Goal: Task Accomplishment & Management: Manage account settings

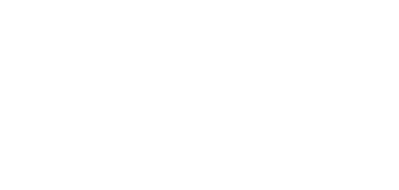
drag, startPoint x: 0, startPoint y: 0, endPoint x: 127, endPoint y: 103, distance: 163.8
click at [127, 103] on body at bounding box center [199, 95] width 399 height 190
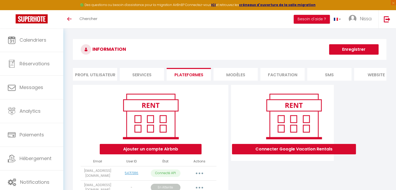
click at [227, 75] on li "MODÈLES" at bounding box center [235, 74] width 44 height 13
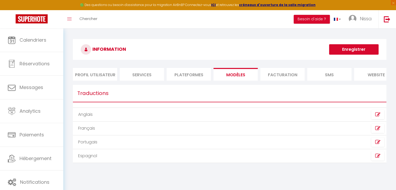
click at [281, 75] on li "Facturation" at bounding box center [282, 74] width 44 height 13
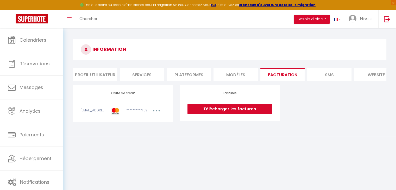
click at [318, 75] on li "SMS" at bounding box center [329, 74] width 44 height 13
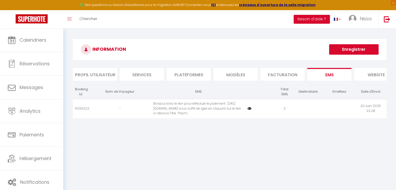
click at [250, 111] on img at bounding box center [249, 108] width 4 height 4
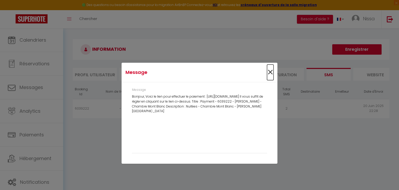
click at [271, 74] on span "×" at bounding box center [270, 72] width 7 height 16
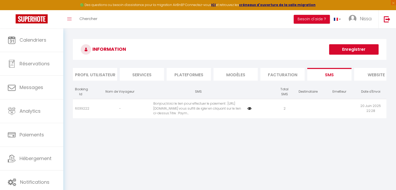
click at [146, 71] on li "Services" at bounding box center [142, 74] width 44 height 13
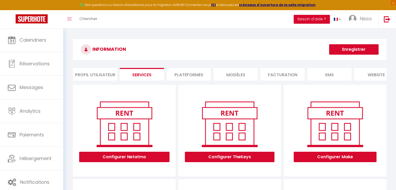
click at [111, 75] on li "Profil Utilisateur" at bounding box center [95, 74] width 44 height 13
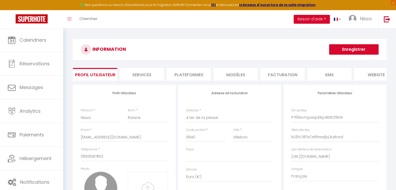
click at [357, 47] on button "Enregistrer" at bounding box center [353, 49] width 49 height 10
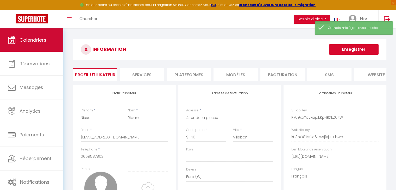
click at [48, 41] on link "Calendriers" at bounding box center [31, 39] width 63 height 23
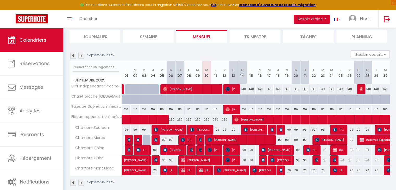
scroll to position [63, 0]
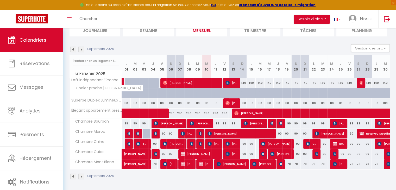
click at [116, 89] on span "Chalet proche Gare Massy TGV" at bounding box center [108, 88] width 69 height 6
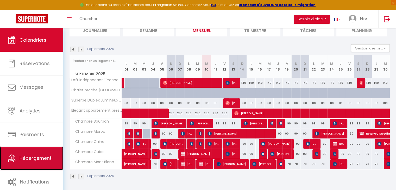
click at [40, 157] on span "Hébergement" at bounding box center [36, 158] width 32 height 7
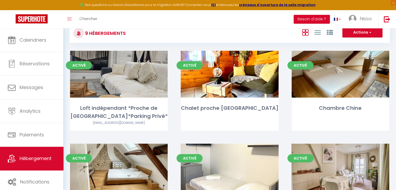
scroll to position [38, 0]
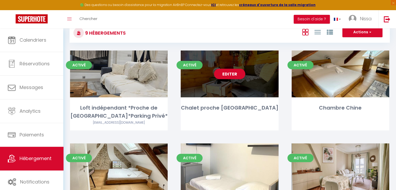
click at [235, 73] on link "Editer" at bounding box center [229, 74] width 31 height 10
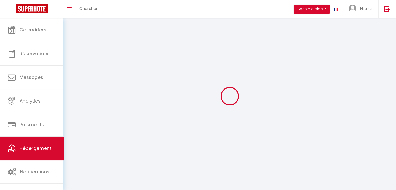
select select "1"
select select
select select "28"
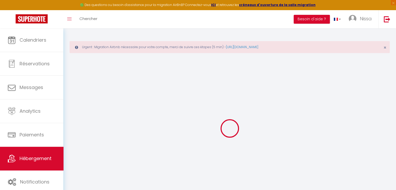
select select
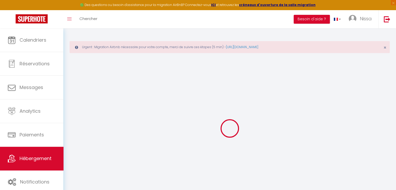
select select
checkbox input "false"
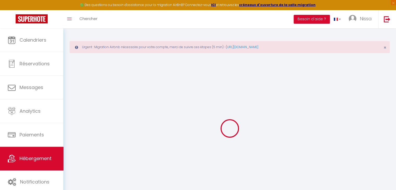
select select
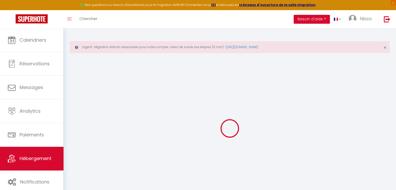
select select
checkbox input "false"
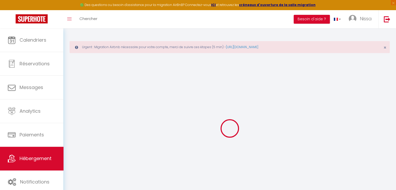
checkbox input "false"
select select
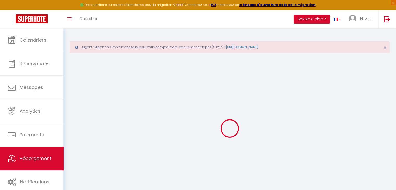
select select
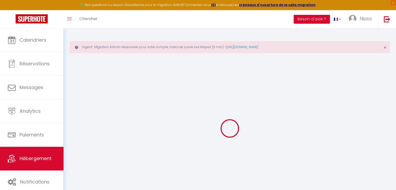
checkbox input "false"
select select
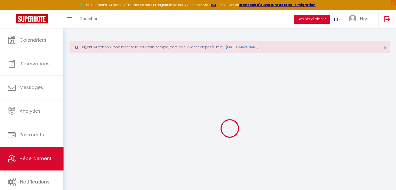
select select
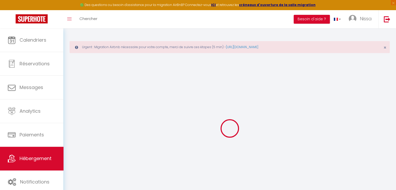
select select
checkbox input "false"
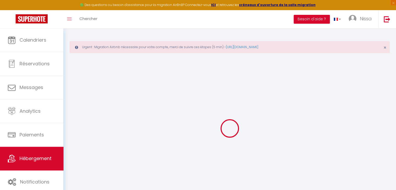
checkbox input "false"
select select
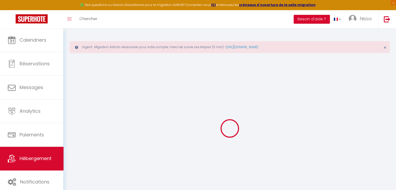
select select
checkbox input "false"
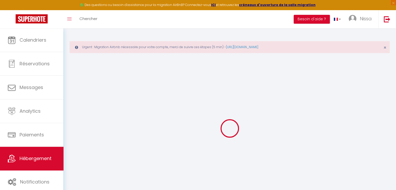
checkbox input "false"
select select
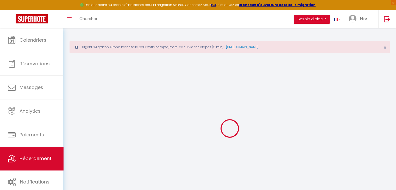
type input "Chalet proche Gare Massy TGV"
type input "Nomade"
select select "houses"
select select "2"
type input "55"
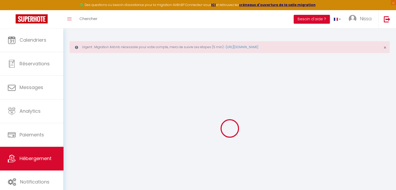
select select
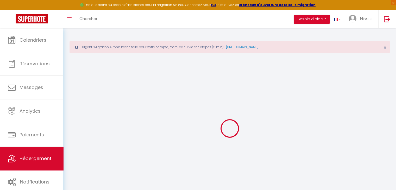
type input "10 Chemin de la Plesse"
type input "91140"
type input "Villebon-sur-Yvette"
type input "[EMAIL_ADDRESS][DOMAIN_NAME]"
select select
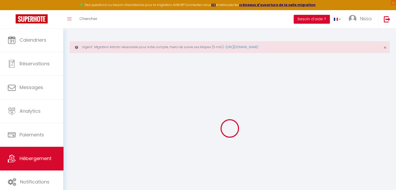
checkbox input "false"
type input "0"
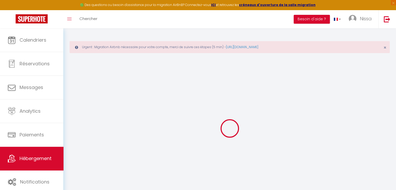
type input "0"
select select
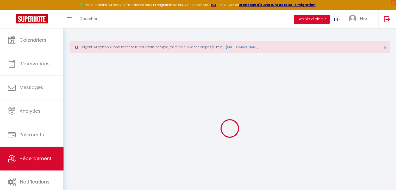
select select
checkbox input "false"
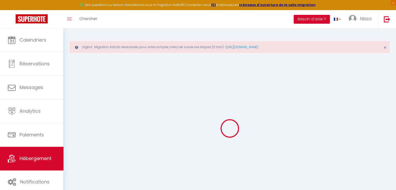
checkbox input "false"
select select
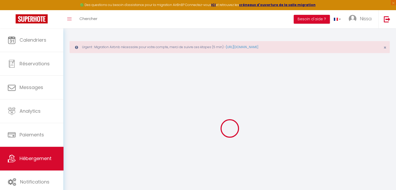
select select
checkbox input "false"
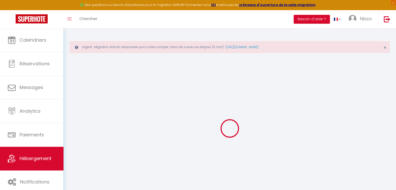
checkbox input "false"
select select
checkbox input "false"
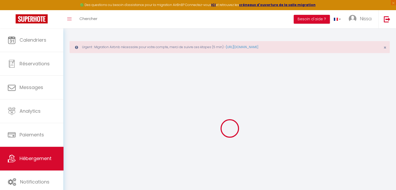
checkbox input "false"
select select
checkbox input "false"
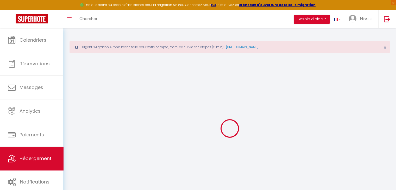
checkbox input "false"
select select "15:00"
select select
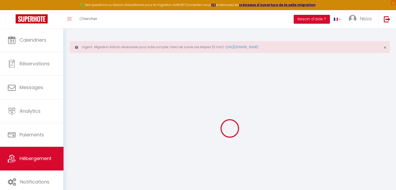
select select "12:00"
select select "30"
select select "120"
select select
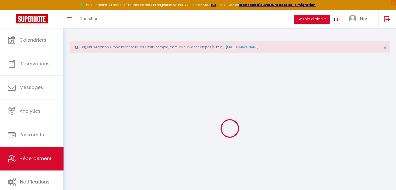
checkbox input "false"
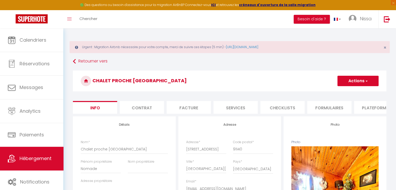
click at [361, 80] on button "Actions" at bounding box center [357, 81] width 41 height 10
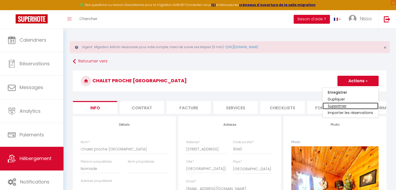
click at [342, 106] on link "Supprimer" at bounding box center [350, 105] width 56 height 7
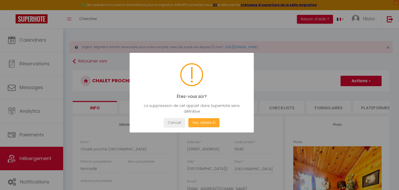
click at [199, 124] on button "Yes, delete it!" at bounding box center [204, 122] width 31 height 9
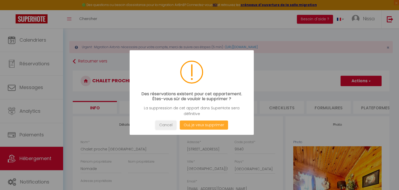
click at [199, 124] on button "Oui, je veux supprimer" at bounding box center [204, 124] width 48 height 9
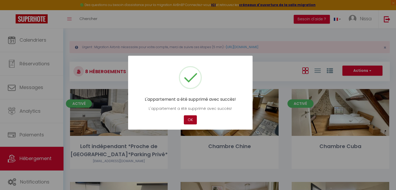
click at [190, 119] on button "OK" at bounding box center [190, 119] width 13 height 9
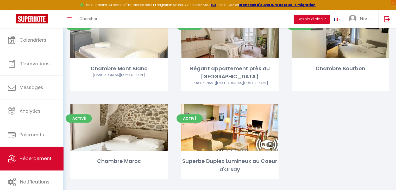
scroll to position [154, 0]
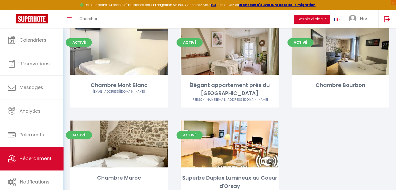
click at [385, 110] on div "Activé Editer Chambre Bourbon" at bounding box center [340, 74] width 111 height 93
select select "3"
select select "2"
select select "1"
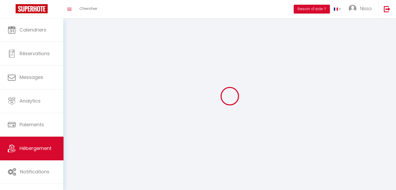
select select
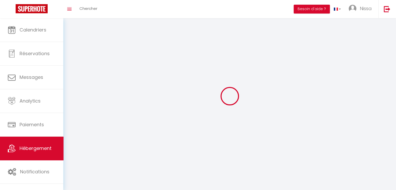
select select
checkbox input "false"
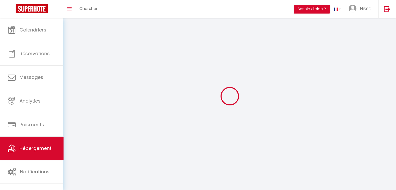
select select
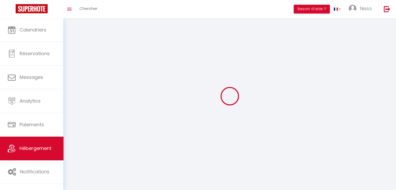
select select
checkbox input "false"
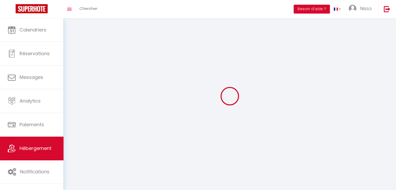
checkbox input "false"
select select
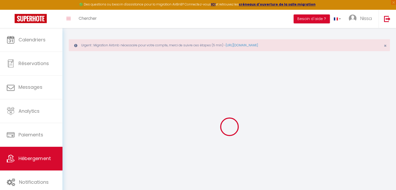
scroll to position [2, 0]
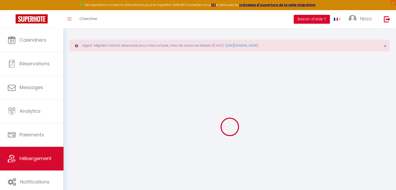
select select
checkbox input "false"
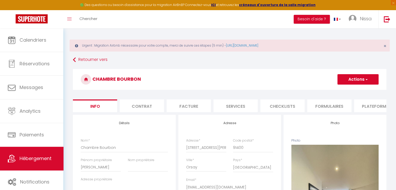
select select
checkbox input "false"
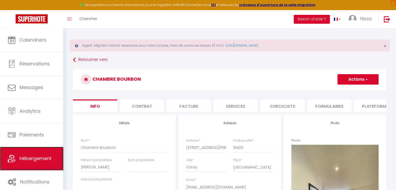
click at [37, 156] on span "Hébergement" at bounding box center [36, 158] width 32 height 7
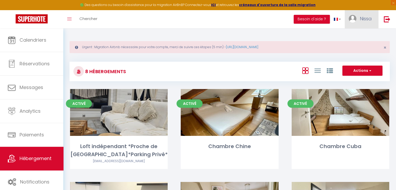
click at [355, 18] on img at bounding box center [352, 19] width 8 height 8
click at [355, 36] on link "Paramètres" at bounding box center [357, 36] width 38 height 9
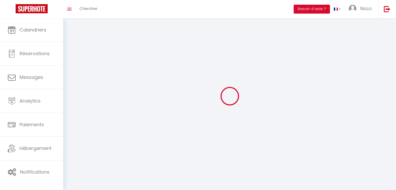
type input "Nissa"
type input "Ridane"
type input "0659587802"
type input "4 ter de la plesse"
type input "91140"
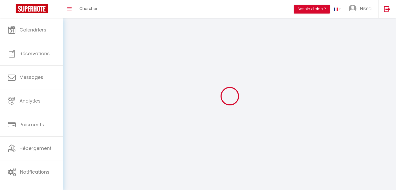
type input "Villebon"
select select "28"
type input "P769xoYqvxsijuEKp4RXEZ6KW"
type input "kU3hO8TsCe6HwsjfyjJIutbwd"
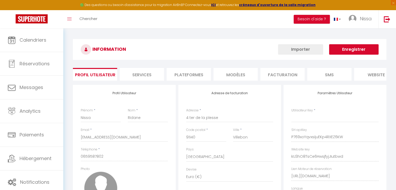
type input "P769xoYqvxsijuEKp4RXEZ6KW"
type input "kU3hO8TsCe6HwsjfyjJIutbwd"
type input "https://app.superhote.com/#/get-available-rentals/kU3hO8TsCe6HwsjfyjJIutbwd"
select select "fr"
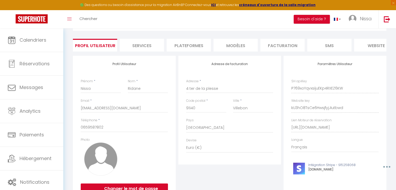
scroll to position [29, 0]
click at [193, 50] on li "Plateformes" at bounding box center [188, 45] width 44 height 13
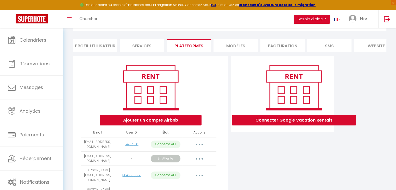
click at [196, 163] on button "button" at bounding box center [199, 158] width 15 height 8
click at [191, 175] on link "Obtenir le lien de connexion" at bounding box center [176, 170] width 58 height 9
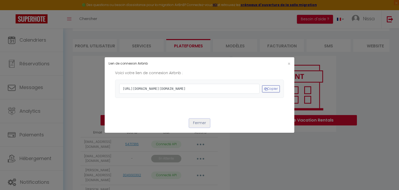
click at [200, 127] on button "Fermer" at bounding box center [199, 123] width 21 height 9
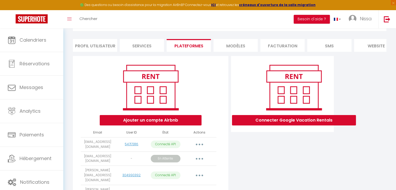
click at [241, 47] on li "MODÈLES" at bounding box center [235, 45] width 44 height 13
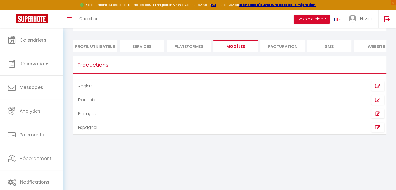
scroll to position [28, 0]
click at [268, 47] on li "Facturation" at bounding box center [282, 46] width 44 height 13
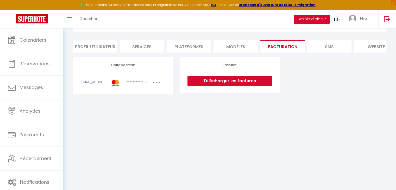
click at [311, 47] on li "SMS" at bounding box center [329, 46] width 44 height 13
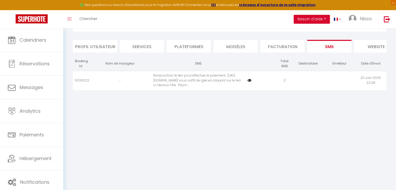
click at [374, 47] on li "website" at bounding box center [376, 46] width 44 height 13
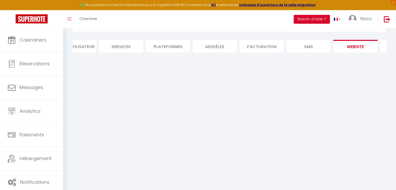
scroll to position [0, 61]
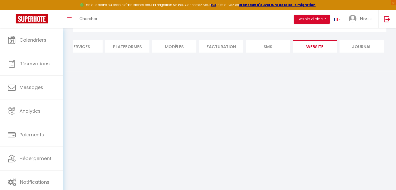
click at [362, 48] on li "Journal" at bounding box center [361, 46] width 44 height 13
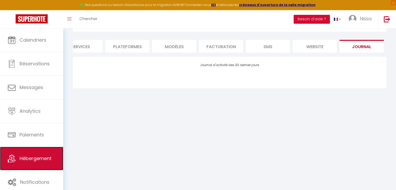
click at [45, 155] on span "Hébergement" at bounding box center [36, 158] width 32 height 7
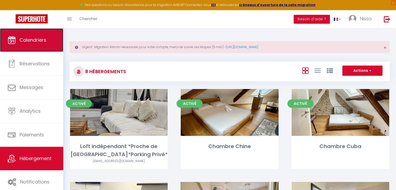
click at [60, 35] on link "Calendriers" at bounding box center [31, 39] width 63 height 23
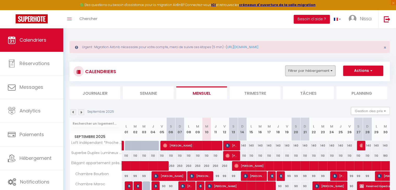
click at [323, 71] on button "Filtrer par hébergement" at bounding box center [310, 71] width 50 height 10
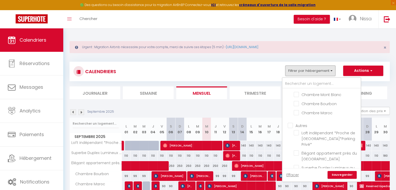
scroll to position [30, 0]
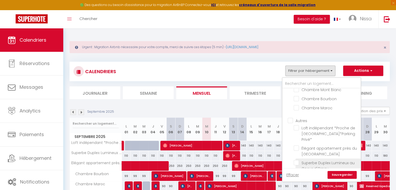
click at [345, 160] on input "Superbe Duplex Lumineux au Coeur d'Orsay" at bounding box center [325, 162] width 65 height 5
checkbox input "true"
checkbox input "false"
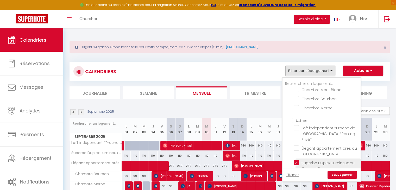
checkbox input "false"
click at [344, 172] on link "Sauvegarder" at bounding box center [341, 175] width 29 height 8
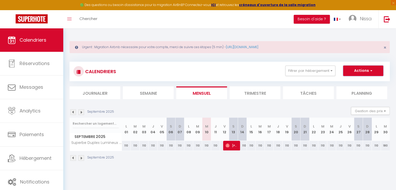
click at [356, 69] on button "Actions" at bounding box center [363, 71] width 40 height 10
click at [319, 83] on div "CALENDRIERS Filtrer par hébergement Les Chambres D'Orsay Chambre Chine Chambre …" at bounding box center [229, 80] width 320 height 37
click at [306, 92] on li "Tâches" at bounding box center [308, 92] width 51 height 13
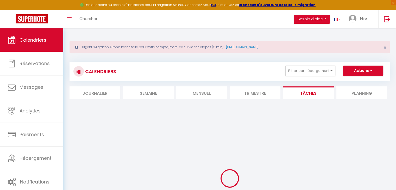
select select
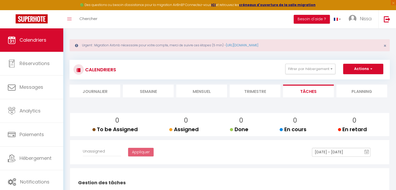
scroll to position [2, 0]
click at [368, 93] on li "Planning" at bounding box center [361, 91] width 51 height 13
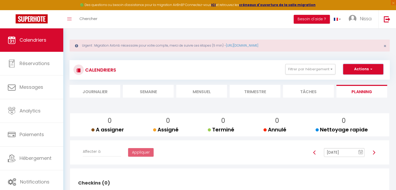
click at [369, 72] on button "Actions" at bounding box center [363, 69] width 40 height 10
click at [335, 56] on div "CALENDRIERS Filtrer par hébergement Les Chambres D'Orsay Chambre Chine Chambre …" at bounding box center [229, 136] width 320 height 162
click at [338, 24] on link at bounding box center [336, 19] width 15 height 18
click at [354, 29] on div "Urgent : Migration Airbnb nécessaire pour votre compte, merci de suivre ces éta…" at bounding box center [229, 125] width 332 height 197
click at [363, 23] on link "Nissa" at bounding box center [361, 19] width 34 height 18
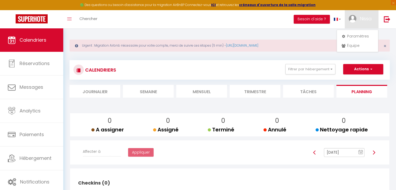
click at [314, 36] on div "Urgent : Migration Airbnb nécessaire pour votre compte, merci de suivre ces éta…" at bounding box center [229, 125] width 332 height 197
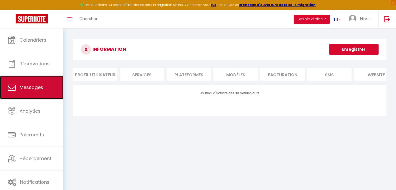
click at [43, 91] on link "Messages" at bounding box center [31, 87] width 63 height 23
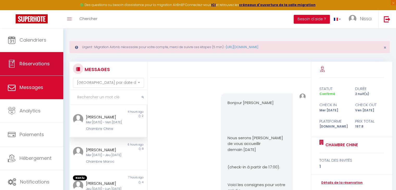
scroll to position [305, 0]
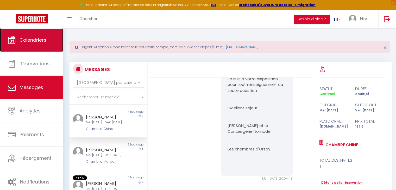
click at [44, 49] on link "Calendriers" at bounding box center [31, 39] width 63 height 23
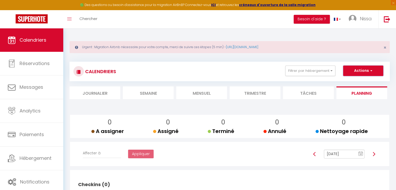
click at [346, 74] on button "Actions" at bounding box center [363, 71] width 40 height 10
click at [327, 60] on div "CALENDRIERS Filtrer par hébergement Les Chambres D'Orsay Chambre Chine Chambre …" at bounding box center [229, 138] width 320 height 162
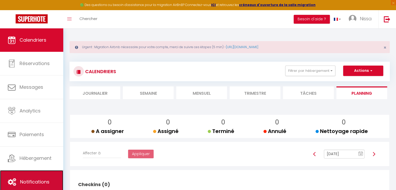
click at [33, 178] on span "Notifications" at bounding box center [34, 181] width 29 height 7
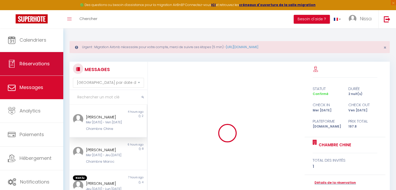
scroll to position [305, 0]
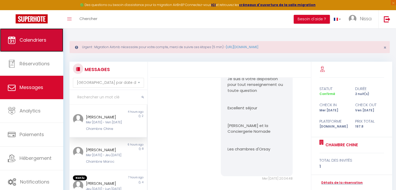
click at [35, 47] on link "Calendriers" at bounding box center [31, 39] width 63 height 23
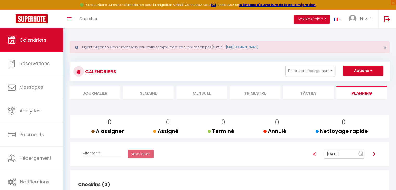
click at [203, 94] on li "Mensuel" at bounding box center [201, 92] width 51 height 13
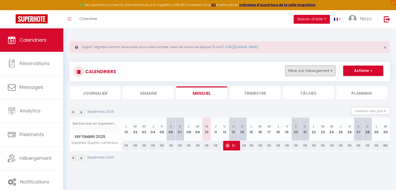
click at [315, 67] on button "Filtrer par hébergement" at bounding box center [310, 71] width 50 height 10
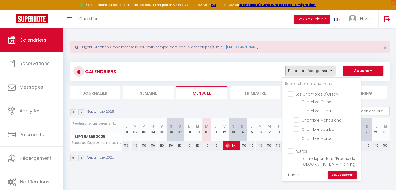
click at [294, 174] on link "Effacer" at bounding box center [292, 175] width 12 height 6
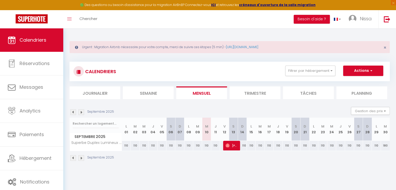
click at [326, 76] on li "Filtrer par hébergement Les Chambres D'Orsay Chambre Chine Chambre Cuba Chambre…" at bounding box center [310, 71] width 57 height 10
click at [352, 72] on button "Actions" at bounding box center [363, 71] width 40 height 10
click at [320, 86] on div "CALENDRIERS Filtrer par hébergement Les Chambres D'Orsay Chambre Chine Chambre …" at bounding box center [229, 80] width 320 height 37
click at [305, 145] on div "110" at bounding box center [304, 146] width 9 height 10
type input "110"
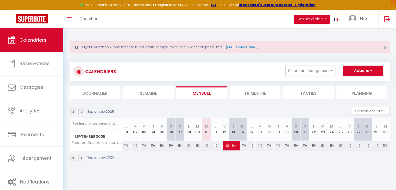
type input "Dim 21 Septembre 2025"
type input "Lun 22 Septembre 2025"
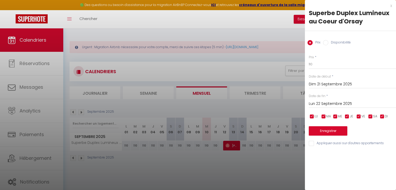
click at [268, 35] on div at bounding box center [198, 95] width 396 height 190
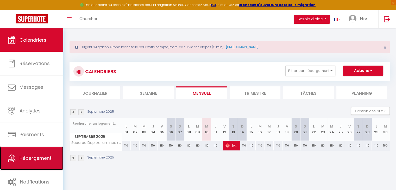
click at [48, 157] on span "Hébergement" at bounding box center [36, 158] width 32 height 7
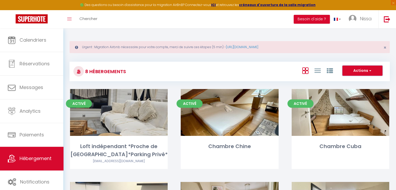
click at [351, 69] on button "Actions" at bounding box center [362, 71] width 40 height 10
click at [283, 148] on div "Activé Editer Chambre Chine" at bounding box center [229, 135] width 111 height 93
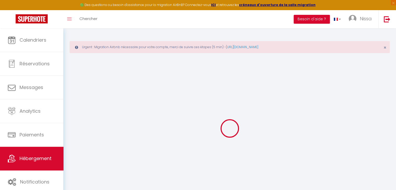
select select
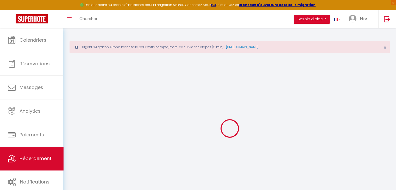
select select
checkbox input "false"
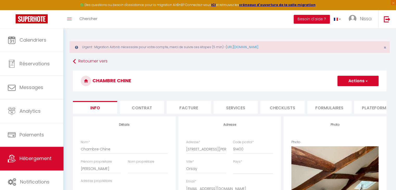
click at [343, 86] on h3 "Chambre Chine" at bounding box center [229, 80] width 313 height 21
click at [351, 83] on button "Actions" at bounding box center [357, 81] width 41 height 10
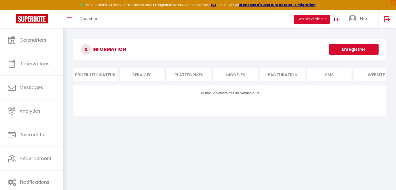
click at [239, 77] on li "MODÈLES" at bounding box center [235, 74] width 44 height 13
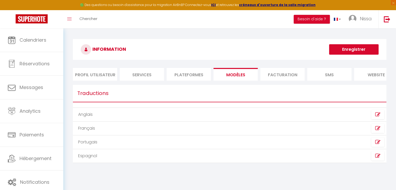
click at [267, 77] on li "Facturation" at bounding box center [282, 74] width 44 height 13
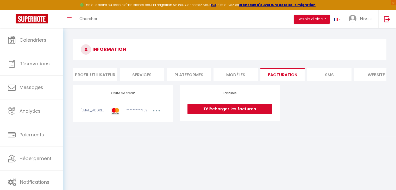
drag, startPoint x: 269, startPoint y: 86, endPoint x: 300, endPoint y: 81, distance: 31.3
click at [300, 81] on div "INFORMATION Profil Utilisateur Services Plateformes MODÈLES Facturation SMS web…" at bounding box center [229, 81] width 313 height 84
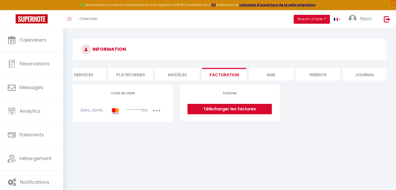
scroll to position [0, 61]
click at [347, 58] on h3 "INFORMATION" at bounding box center [229, 49] width 313 height 21
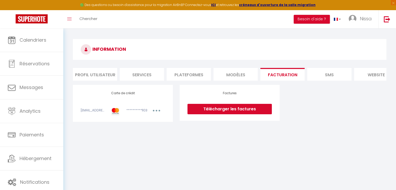
scroll to position [0, 0]
click at [184, 74] on li "Plateformes" at bounding box center [188, 74] width 44 height 13
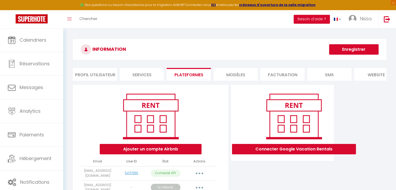
click at [340, 49] on button "Enregistrer" at bounding box center [353, 49] width 49 height 10
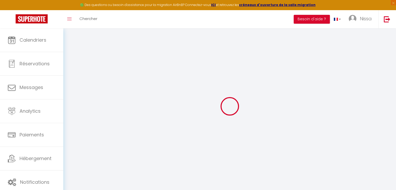
click at [306, 94] on div at bounding box center [229, 106] width 320 height 143
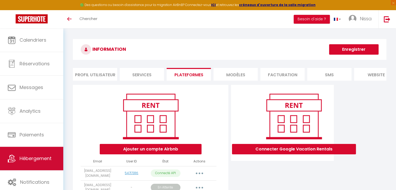
click at [42, 154] on link "Hébergement" at bounding box center [31, 158] width 63 height 23
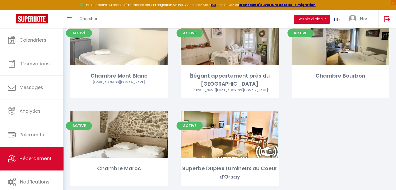
scroll to position [165, 0]
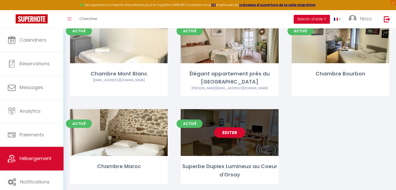
click at [267, 121] on div "Editer" at bounding box center [229, 132] width 98 height 47
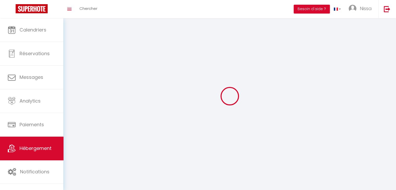
select select
select select "28"
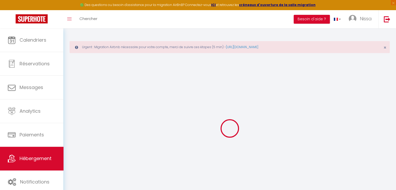
select select
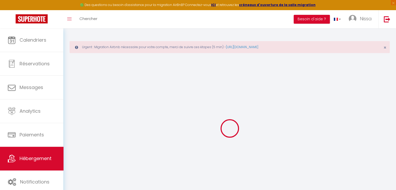
select select
checkbox input "false"
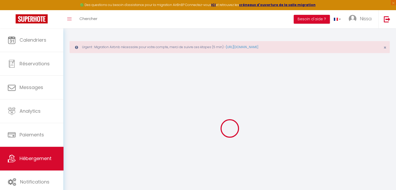
select select
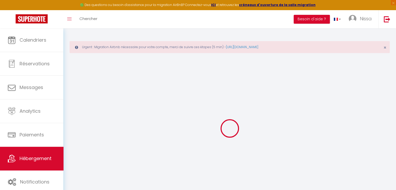
select select
checkbox input "false"
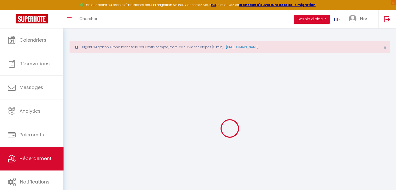
checkbox input "false"
select select
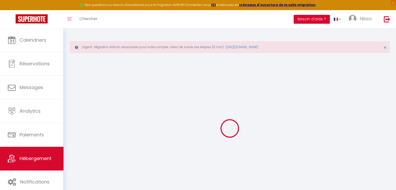
select select
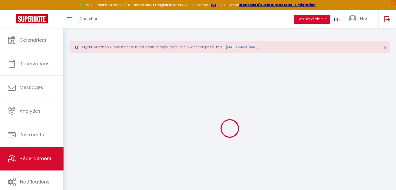
checkbox input "false"
select select
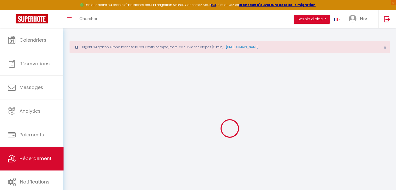
select select
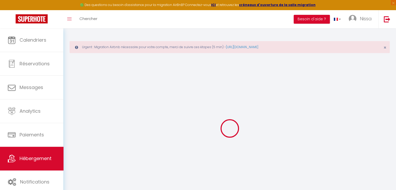
select select
checkbox input "false"
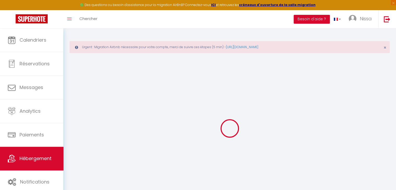
checkbox input "false"
select select
type input "Superbe Duplex Lumineux au Coeur d'Orsay"
type input "[PERSON_NAME]"
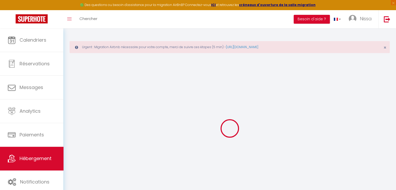
type input "Sampoux"
type input "Orsay"
select select "6"
select select "3"
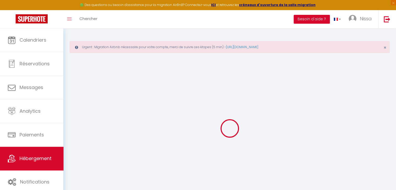
type input "100"
type input "50"
type input "150"
select select
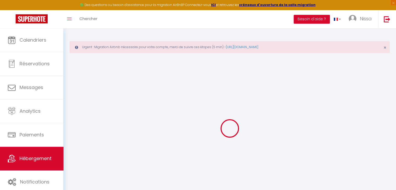
select select
type input "[STREET_ADDRESS][PERSON_NAME]"
type input "91400"
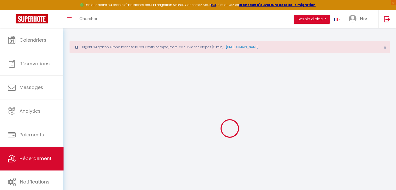
type input "Orsay"
type input "[EMAIL_ADDRESS][DOMAIN_NAME]"
select select "9817"
checkbox input "true"
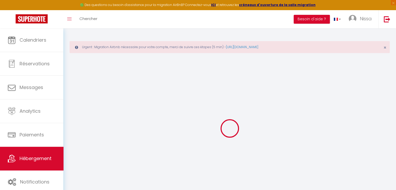
checkbox input "false"
type input "18"
type input "50"
type input "0"
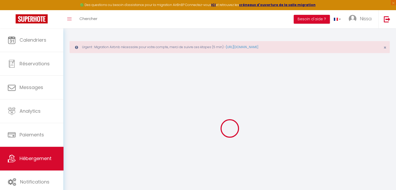
type input "0"
select select
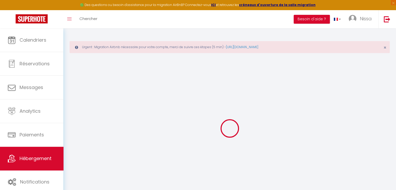
select select
checkbox input "true"
checkbox input "false"
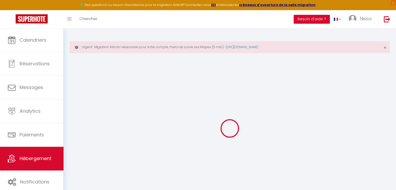
checkbox input "false"
select select
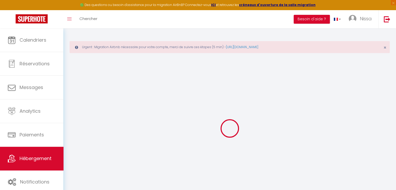
select select
checkbox input "true"
checkbox input "false"
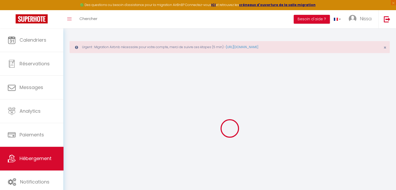
checkbox input "true"
checkbox input "false"
select select "16:00"
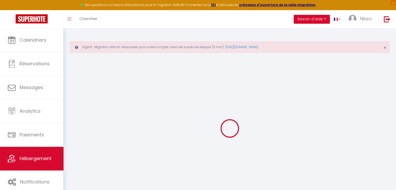
select select
select select "11:00"
select select "30"
select select "120"
select select
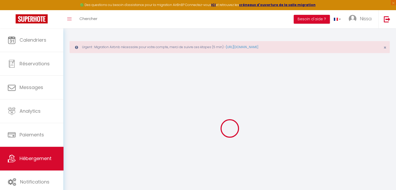
checkbox input "true"
checkbox input "false"
select select
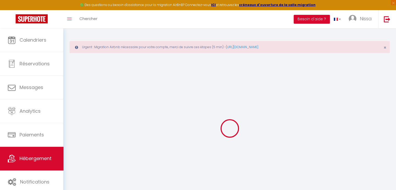
checkbox input "true"
checkbox input "false"
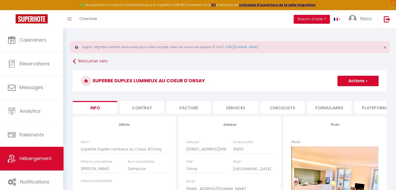
select select
checkbox input "true"
checkbox input "false"
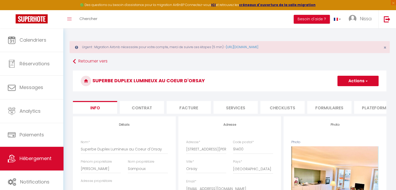
click at [352, 82] on button "Actions" at bounding box center [357, 81] width 41 height 10
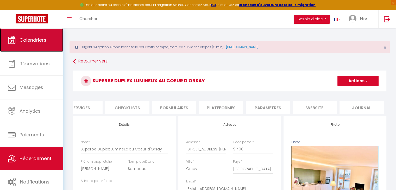
click at [23, 38] on span "Calendriers" at bounding box center [33, 40] width 27 height 7
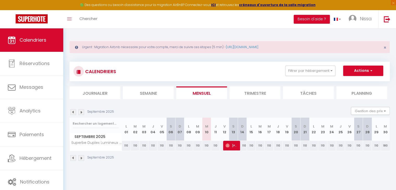
click at [103, 16] on div "Toggle menubar Chercher BUTTON Besoin d'aide ? Nissa Paramètres Équipe" at bounding box center [215, 19] width 354 height 18
click at [88, 19] on span "Chercher" at bounding box center [88, 18] width 18 height 5
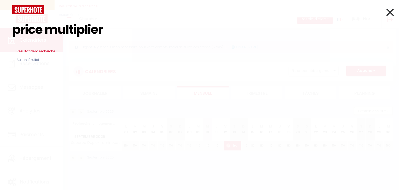
click at [76, 42] on input "price multiplier" at bounding box center [199, 29] width 375 height 31
click at [56, 34] on input "plier" at bounding box center [199, 29] width 375 height 31
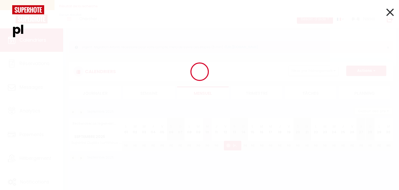
type input "p"
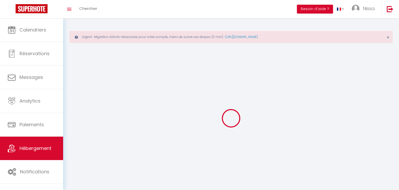
select select
select select "28"
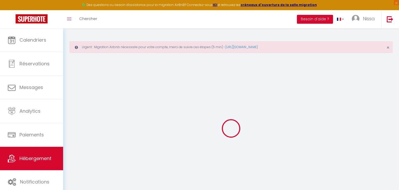
select select
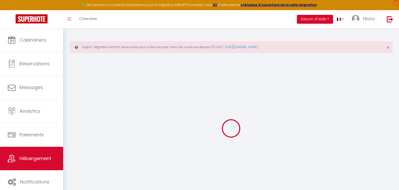
select select
checkbox input "false"
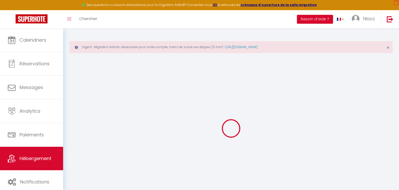
select select
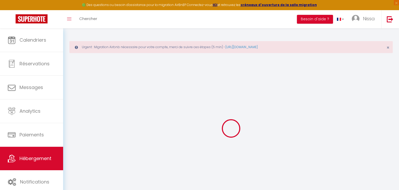
select select
checkbox input "false"
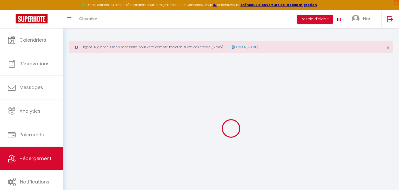
checkbox input "false"
select select
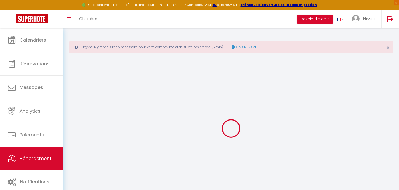
select select
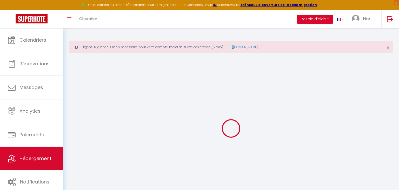
checkbox input "false"
select select
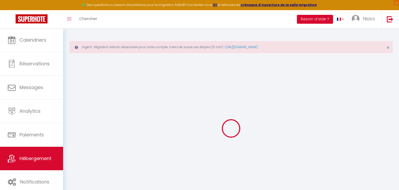
select select
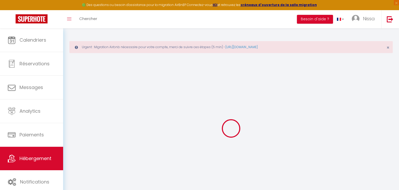
select select
checkbox input "false"
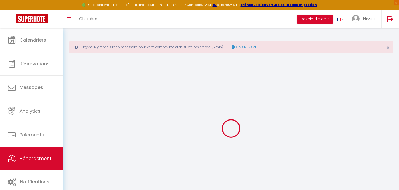
checkbox input "false"
select select
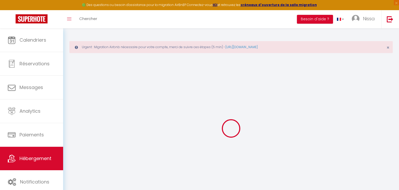
select select
checkbox input "false"
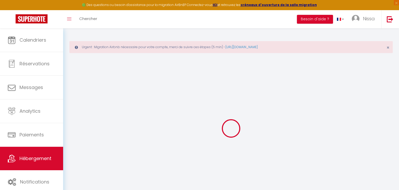
checkbox input "false"
select select
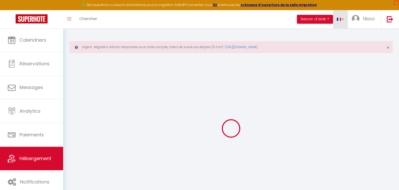
type input "Superbe Duplex Lumineux au Coeur d'Orsay"
type input "[PERSON_NAME]"
type input "Sampoux"
type input "Orsay"
select select "6"
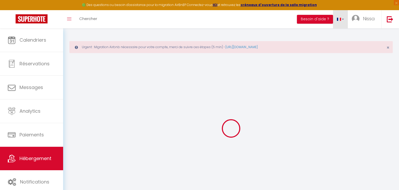
select select "6"
select select "3"
type input "100"
type input "50"
type input "150"
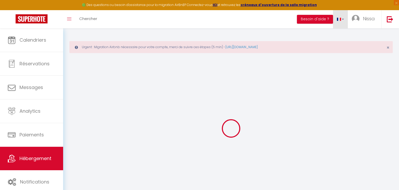
select select
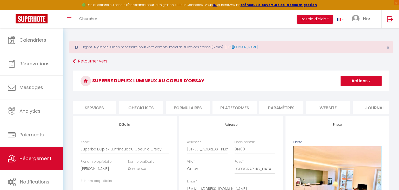
scroll to position [0, 151]
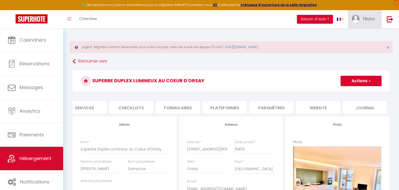
click at [367, 18] on span "Nissa" at bounding box center [369, 18] width 12 height 7
click at [364, 37] on link "Paramètres" at bounding box center [361, 36] width 38 height 9
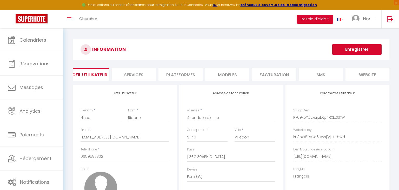
scroll to position [0, 7]
click at [191, 75] on li "Plateformes" at bounding box center [181, 74] width 44 height 13
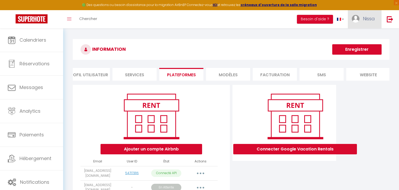
click at [371, 18] on span "Nissa" at bounding box center [369, 18] width 12 height 7
click at [319, 39] on div "INFORMATION Enregistrer Profil Utilisateur Services Plateformes MODÈLES Factura…" at bounding box center [231, 144] width 336 height 232
drag, startPoint x: 397, startPoint y: 78, endPoint x: 399, endPoint y: 100, distance: 21.4
click at [399, 100] on div "INFORMATION Enregistrer Profil Utilisateur Services Plateformes MODÈLES Factura…" at bounding box center [231, 144] width 336 height 232
click at [342, 174] on div "Ajouter un compte Airbnb Email User ID État Actions nomade.conciergerie.lcd@gma…" at bounding box center [232, 165] width 320 height 161
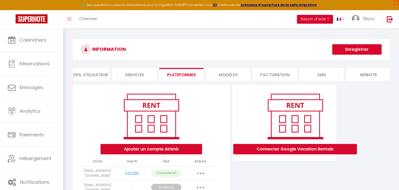
drag, startPoint x: 399, startPoint y: 67, endPoint x: 393, endPoint y: 82, distance: 15.8
click at [393, 82] on div "INFORMATION Enregistrer Profil Utilisateur Services Plateformes MODÈLES Factura…" at bounding box center [231, 144] width 336 height 232
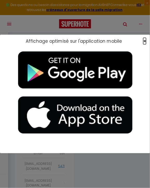
click at [146, 41] on span "×" at bounding box center [145, 41] width 3 height 7
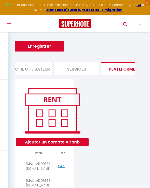
click at [140, 24] on icon "button" at bounding box center [140, 24] width 3 height 5
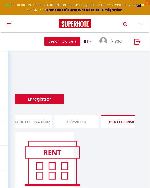
click at [140, 24] on icon "button" at bounding box center [140, 24] width 3 height 5
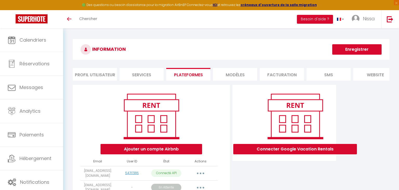
drag, startPoint x: 399, startPoint y: 101, endPoint x: 398, endPoint y: 132, distance: 31.5
click at [398, 132] on div "INFORMATION Enregistrer Profil Utilisateur Services Plateformes MODÈLES Factura…" at bounding box center [231, 144] width 336 height 232
drag, startPoint x: 388, startPoint y: 126, endPoint x: 388, endPoint y: 137, distance: 11.2
click at [388, 137] on div "Ajouter un compte Airbnb Email User ID État Actions nomade.conciergerie.lcd@gma…" at bounding box center [232, 165] width 320 height 161
drag, startPoint x: 357, startPoint y: 97, endPoint x: 358, endPoint y: 115, distance: 17.7
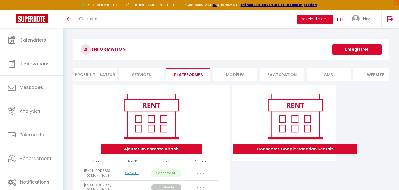
click at [358, 115] on div "Ajouter un compte Airbnb Email User ID État Actions nomade.conciergerie.lcd@gma…" at bounding box center [232, 165] width 320 height 161
click at [144, 78] on li "Services" at bounding box center [142, 74] width 44 height 13
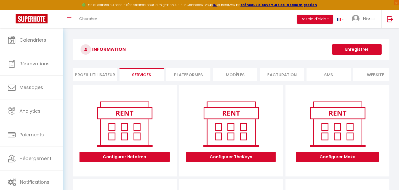
click at [103, 76] on li "Profil Utilisateur" at bounding box center [95, 74] width 44 height 13
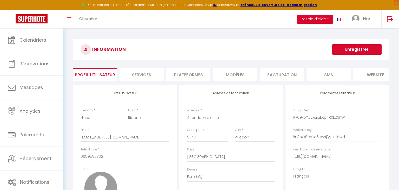
click at [179, 74] on li "Plateformes" at bounding box center [188, 74] width 44 height 13
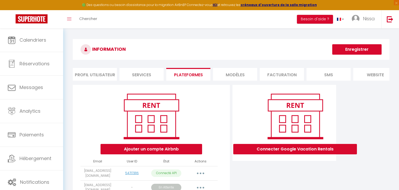
drag, startPoint x: 399, startPoint y: 69, endPoint x: 399, endPoint y: 126, distance: 57.7
click at [399, 126] on div "INFORMATION Enregistrer Profil Utilisateur Services Plateformes MODÈLES Factura…" at bounding box center [231, 144] width 336 height 232
click at [388, 133] on div "Ajouter un compte Airbnb Email User ID État Actions nomade.conciergerie.lcd@gma…" at bounding box center [232, 165] width 320 height 161
click at [360, 176] on div "Ajouter un compte Airbnb Email User ID État Actions nomade.conciergerie.lcd@gma…" at bounding box center [232, 165] width 320 height 161
click at [391, 21] on img at bounding box center [390, 19] width 7 height 7
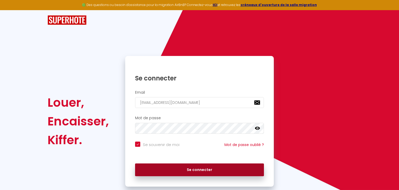
click at [151, 170] on button "Se connecter" at bounding box center [199, 169] width 129 height 13
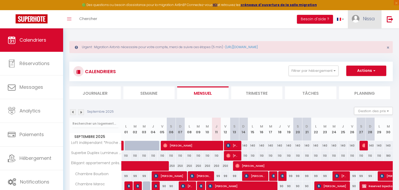
click at [360, 15] on link "Nissa" at bounding box center [365, 19] width 34 height 18
click at [357, 38] on link "Paramètres" at bounding box center [361, 36] width 38 height 9
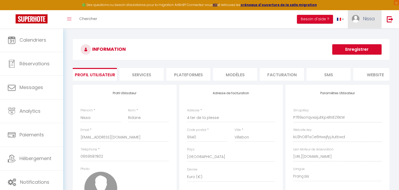
click at [367, 13] on link "Nissa" at bounding box center [365, 19] width 34 height 18
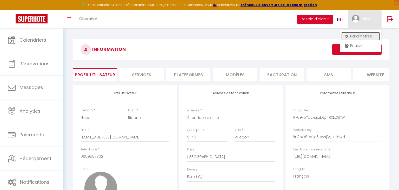
click at [360, 37] on link "Paramètres" at bounding box center [361, 36] width 38 height 9
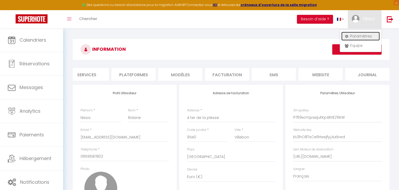
scroll to position [0, 57]
click at [368, 37] on link "Paramètres" at bounding box center [361, 36] width 38 height 9
click at [360, 35] on link "Paramètres" at bounding box center [361, 36] width 38 height 9
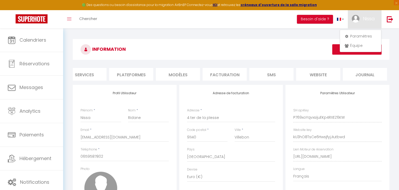
click at [364, 61] on div "INFORMATION Enregistrer" at bounding box center [231, 51] width 317 height 24
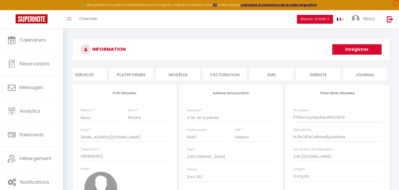
drag, startPoint x: 395, startPoint y: 64, endPoint x: 399, endPoint y: 72, distance: 9.1
click at [399, 72] on div "INFORMATION Enregistrer Profil Utilisateur Services Plateformes MODÈLES Factura…" at bounding box center [231, 154] width 336 height 253
drag, startPoint x: 399, startPoint y: 88, endPoint x: 399, endPoint y: 81, distance: 7.0
click at [399, 81] on div "INFORMATION Enregistrer Profil Utilisateur Services Plateformes MODÈLES Factura…" at bounding box center [231, 154] width 336 height 253
click at [399, 82] on div "INFORMATION Enregistrer Profil Utilisateur Services Plateformes MODÈLES Factura…" at bounding box center [231, 154] width 336 height 253
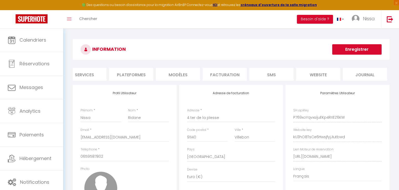
drag, startPoint x: 399, startPoint y: 35, endPoint x: 392, endPoint y: 36, distance: 7.1
click at [392, 36] on div "INFORMATION Enregistrer Profil Utilisateur Services Plateformes MODÈLES Factura…" at bounding box center [231, 154] width 336 height 253
click at [397, 3] on span "×" at bounding box center [396, 2] width 5 height 5
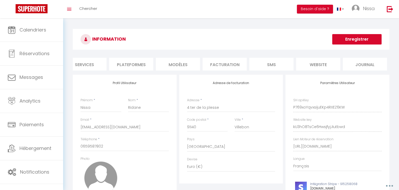
click at [391, 183] on div "INFORMATION Enregistrer Profil Utilisateur Services Plateformes MODÈLES Factura…" at bounding box center [231, 143] width 324 height 229
drag, startPoint x: 397, startPoint y: 150, endPoint x: 396, endPoint y: 138, distance: 12.5
click at [396, 138] on div "INFORMATION Enregistrer Profil Utilisateur Services Plateformes MODÈLES Factura…" at bounding box center [231, 144] width 336 height 253
click at [376, 97] on div "Paramètres Utilisateur SH apiKey P769xoYqvxsijuEKp4RXEZ6KW Website key kU3hO8Ts…" at bounding box center [338, 166] width 104 height 182
click at [270, 68] on li "SMS" at bounding box center [272, 64] width 44 height 13
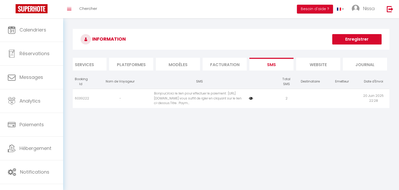
click at [234, 63] on li "Facturation" at bounding box center [225, 64] width 44 height 13
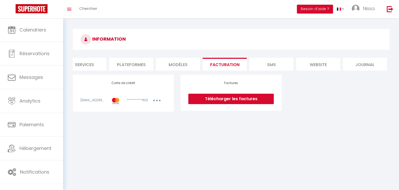
click at [309, 65] on li "website" at bounding box center [318, 64] width 44 height 13
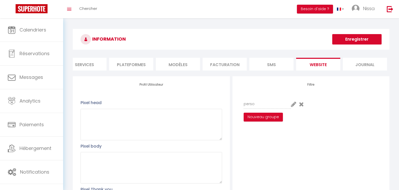
click at [367, 67] on li "Journal" at bounding box center [365, 64] width 44 height 13
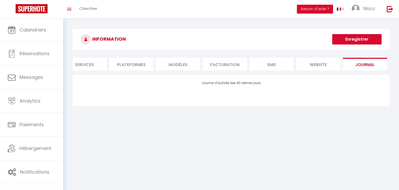
click at [95, 65] on li "Services" at bounding box center [84, 64] width 44 height 13
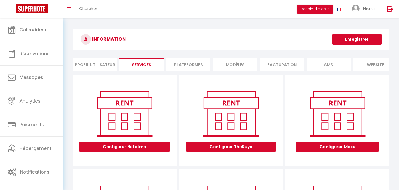
drag, startPoint x: 147, startPoint y: 163, endPoint x: 149, endPoint y: 146, distance: 17.3
click at [149, 146] on div "Configurer Netatmo" at bounding box center [124, 124] width 95 height 71
click at [191, 67] on li "Plateformes" at bounding box center [188, 64] width 44 height 13
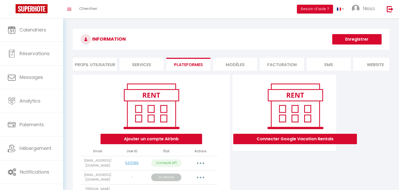
click at [203, 166] on button "button" at bounding box center [200, 163] width 15 height 8
click at [233, 61] on li "MODÈLES" at bounding box center [235, 64] width 44 height 13
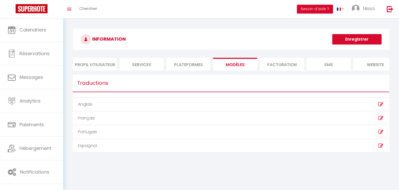
click at [199, 125] on td "Français" at bounding box center [152, 118] width 158 height 14
click at [381, 119] on icon at bounding box center [381, 117] width 5 height 5
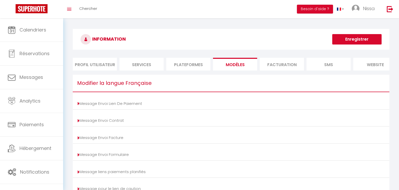
click at [182, 70] on li "Plateformes" at bounding box center [188, 64] width 44 height 13
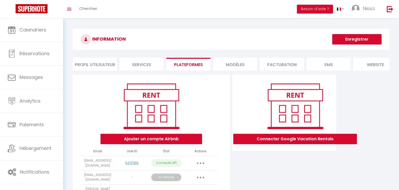
click at [138, 125] on img at bounding box center [151, 106] width 66 height 50
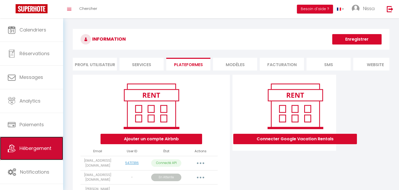
click at [43, 148] on span "Hébergement" at bounding box center [36, 148] width 32 height 7
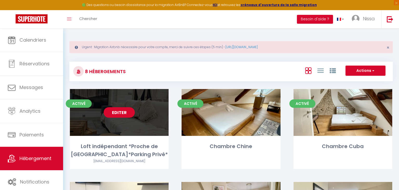
click at [163, 126] on div "Editer" at bounding box center [119, 112] width 99 height 47
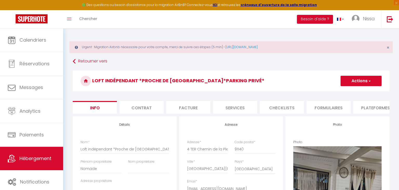
click at [368, 105] on li "Plateformes" at bounding box center [376, 107] width 44 height 13
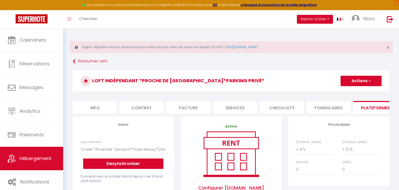
drag, startPoint x: 399, startPoint y: 137, endPoint x: 399, endPoint y: 159, distance: 22.9
click at [389, 48] on span "×" at bounding box center [388, 47] width 3 height 7
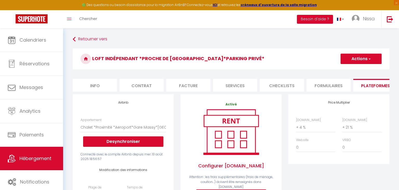
drag, startPoint x: 399, startPoint y: 179, endPoint x: 396, endPoint y: 177, distance: 3.5
drag, startPoint x: 382, startPoint y: 154, endPoint x: 391, endPoint y: 158, distance: 9.8
click at [398, 3] on span "×" at bounding box center [396, 2] width 5 height 5
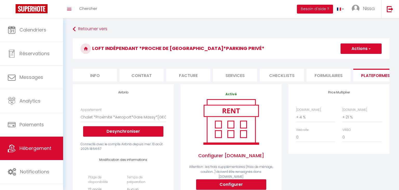
drag, startPoint x: 392, startPoint y: 135, endPoint x: 398, endPoint y: 136, distance: 6.3
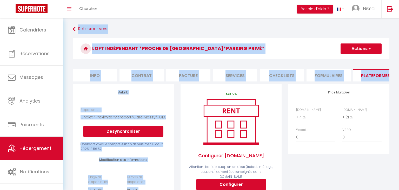
drag, startPoint x: 49, startPoint y: 186, endPoint x: 55, endPoint y: 202, distance: 17.2
click at [55, 190] on html "🟢 Des questions ou besoin d'assistance pour la migration AirBnB? Connectez-vous…" at bounding box center [199, 95] width 399 height 190
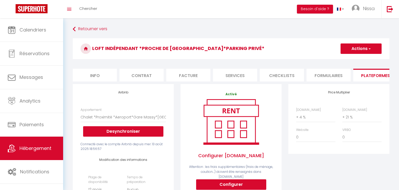
drag, startPoint x: 312, startPoint y: 174, endPoint x: 312, endPoint y: 180, distance: 5.7
click at [97, 183] on label "Plage de disponibilité" at bounding box center [103, 180] width 31 height 10
click at [130, 182] on label "Temps de préparation" at bounding box center [142, 180] width 31 height 10
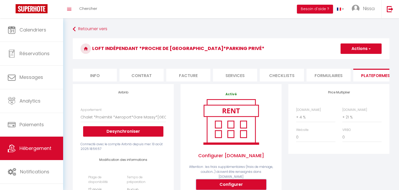
click at [254, 182] on button "Configurer" at bounding box center [231, 184] width 70 height 10
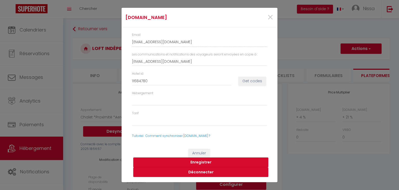
click at [311, 171] on div "Booking.com × Email nissa-ridane-eyj9cl46_property@reply.superhote.com Les comm…" at bounding box center [199, 95] width 399 height 190
click at [273, 14] on span "×" at bounding box center [270, 18] width 7 height 16
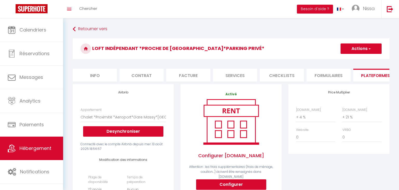
drag, startPoint x: 396, startPoint y: 72, endPoint x: 363, endPoint y: 175, distance: 108.2
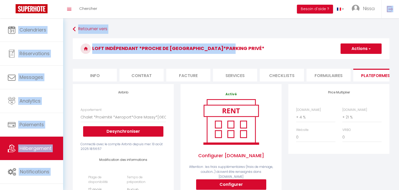
drag, startPoint x: 229, startPoint y: 56, endPoint x: 224, endPoint y: 15, distance: 40.6
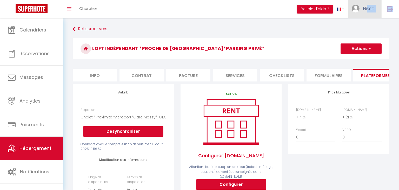
drag, startPoint x: 399, startPoint y: 4, endPoint x: 361, endPoint y: 14, distance: 39.9
click at [365, 11] on div "Toggle menubar Chercher BUTTON Besoin d'aide ? Nissa Paramètres Équipe Résultat…" at bounding box center [217, 9] width 366 height 18
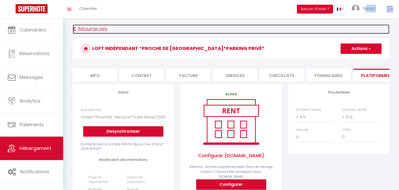
click at [351, 24] on link "Retourner vers" at bounding box center [231, 28] width 317 height 9
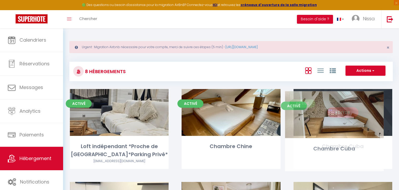
drag, startPoint x: 395, startPoint y: 98, endPoint x: 387, endPoint y: 101, distance: 9.0
click at [387, 101] on div "Activé Editer Chambre Cuba" at bounding box center [343, 135] width 112 height 93
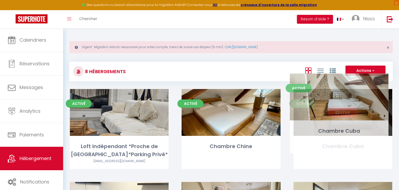
drag, startPoint x: 383, startPoint y: 180, endPoint x: 379, endPoint y: 165, distance: 15.9
click at [379, 165] on div "Activé Editer Chambre Cuba" at bounding box center [343, 135] width 112 height 93
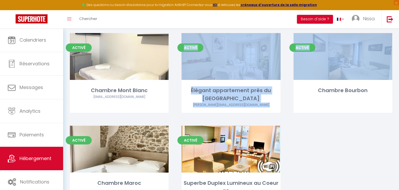
scroll to position [171, 0]
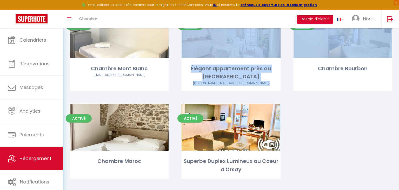
drag, startPoint x: 382, startPoint y: 186, endPoint x: 382, endPoint y: 195, distance: 9.4
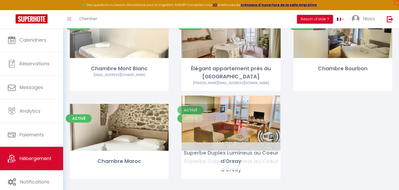
click at [247, 118] on div "Editer" at bounding box center [231, 127] width 99 height 47
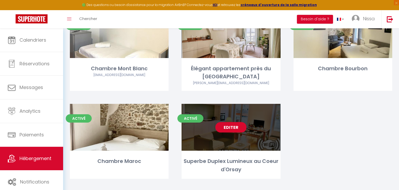
click at [234, 122] on link "Editer" at bounding box center [231, 127] width 31 height 10
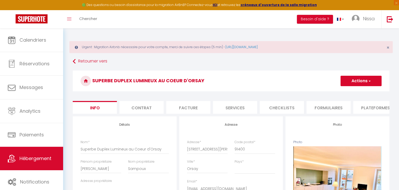
drag, startPoint x: 396, startPoint y: 157, endPoint x: 386, endPoint y: 202, distance: 45.6
click at [386, 190] on html "🟢 Des questions ou besoin d'assistance pour la migration AirBnB? Connectez-vous…" at bounding box center [199, 95] width 399 height 190
drag, startPoint x: 281, startPoint y: 166, endPoint x: 283, endPoint y: 192, distance: 26.1
click at [283, 190] on html "🟢 Des questions ou besoin d'assistance pour la migration AirBnB? Connectez-vous…" at bounding box center [199, 95] width 399 height 190
drag, startPoint x: 289, startPoint y: 156, endPoint x: 289, endPoint y: 201, distance: 45.8
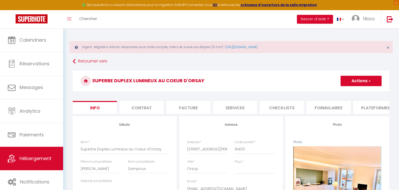
click at [289, 190] on html "🟢 Des questions ou besoin d'assistance pour la migration AirBnB? Connectez-vous…" at bounding box center [199, 95] width 399 height 190
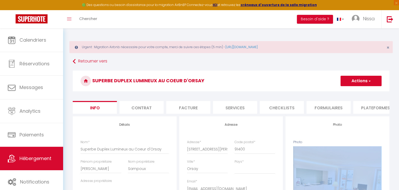
drag, startPoint x: 391, startPoint y: 147, endPoint x: 295, endPoint y: 202, distance: 110.3
click at [295, 190] on html "🟢 Des questions ou besoin d'assistance pour la migration AirBnB? Connectez-vous…" at bounding box center [199, 95] width 399 height 190
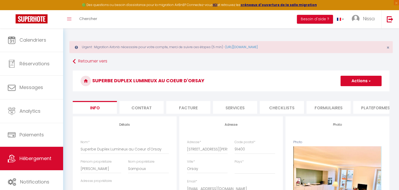
click at [245, 183] on div "Email * nomade.conciergerie.lcd@gmail.com" at bounding box center [231, 186] width 88 height 14
click at [211, 183] on div "Email * nomade.conciergerie.lcd@gmail.com" at bounding box center [231, 186] width 88 height 14
drag, startPoint x: 213, startPoint y: 189, endPoint x: 210, endPoint y: 201, distance: 12.3
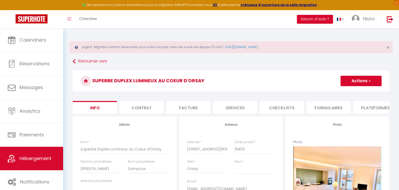
click at [210, 190] on html "🟢 Des questions ou besoin d'assistance pour la migration AirBnB? Connectez-vous…" at bounding box center [199, 95] width 399 height 190
drag, startPoint x: 174, startPoint y: 174, endPoint x: 147, endPoint y: 178, distance: 26.8
drag, startPoint x: 172, startPoint y: 125, endPoint x: 169, endPoint y: 94, distance: 30.8
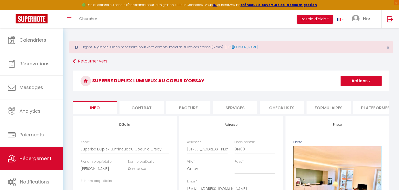
click at [168, 90] on h3 "Superbe Duplex Lumineux au Coeur d'Orsay" at bounding box center [231, 80] width 317 height 21
drag, startPoint x: 248, startPoint y: 75, endPoint x: 242, endPoint y: 66, distance: 10.8
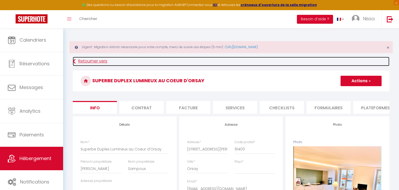
click at [242, 66] on link "Retourner vers" at bounding box center [231, 61] width 317 height 9
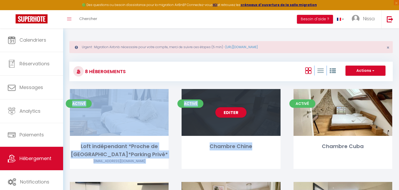
drag, startPoint x: 242, startPoint y: 66, endPoint x: 274, endPoint y: 142, distance: 82.9
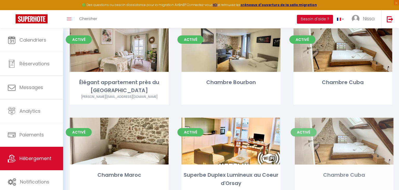
scroll to position [171, 0]
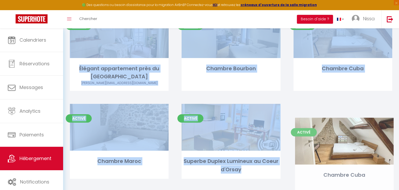
drag, startPoint x: 305, startPoint y: 163, endPoint x: 306, endPoint y: 192, distance: 28.6
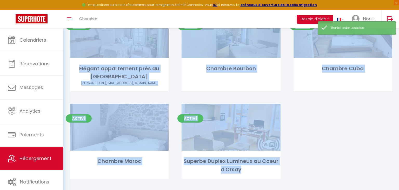
click at [314, 159] on div "Activé Editer Loft indépendant *Proche de Paris*Parking Privé* nomade.concierge…" at bounding box center [231, 54] width 336 height 273
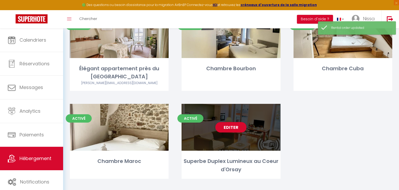
click at [216, 114] on div "Editer" at bounding box center [231, 127] width 99 height 47
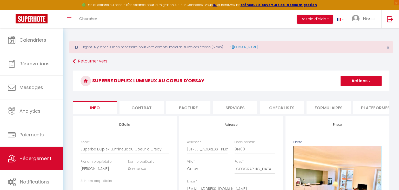
drag, startPoint x: 354, startPoint y: 170, endPoint x: 340, endPoint y: 200, distance: 33.0
click at [340, 190] on html "🟢 Des questions ou besoin d'assistance pour la migration AirBnB? Connectez-vous…" at bounding box center [199, 95] width 399 height 190
drag, startPoint x: 285, startPoint y: 173, endPoint x: 287, endPoint y: 202, distance: 28.9
click at [287, 190] on html "🟢 Des questions ou besoin d'assistance pour la migration AirBnB? Connectez-vous…" at bounding box center [199, 95] width 399 height 190
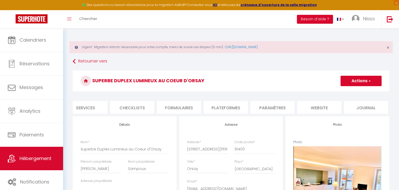
scroll to position [0, 151]
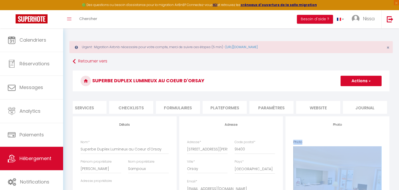
drag, startPoint x: 399, startPoint y: 122, endPoint x: 396, endPoint y: 198, distance: 76.0
click at [396, 190] on html "🟢 Des questions ou besoin d'assistance pour la migration AirBnB? Connectez-vous…" at bounding box center [199, 95] width 399 height 190
click at [398, 3] on span "×" at bounding box center [396, 2] width 5 height 5
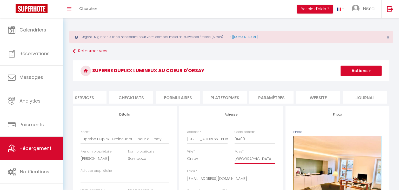
click at [275, 161] on select "France Portugal Afghanistan Albania Algeria American Samoa Andorra Angola Angui…" at bounding box center [255, 159] width 41 height 10
click at [271, 167] on div "Pays * France Portugal Afghanistan Albania Algeria American Samoa Andorra Angol…" at bounding box center [255, 159] width 48 height 20
drag, startPoint x: 179, startPoint y: 189, endPoint x: 179, endPoint y: 197, distance: 8.1
click at [179, 190] on html "🟢 Des questions ou besoin d'assistance pour la migration AirBnB? Connectez-vous…" at bounding box center [199, 95] width 399 height 190
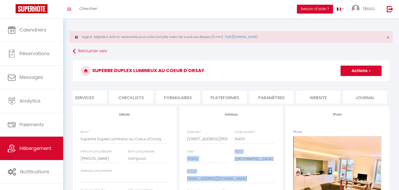
drag, startPoint x: 178, startPoint y: 172, endPoint x: 231, endPoint y: 148, distance: 57.9
click at [182, 190] on html "🟢 Des questions ou besoin d'assistance pour la migration AirBnB? Connectez-vous…" at bounding box center [199, 95] width 399 height 190
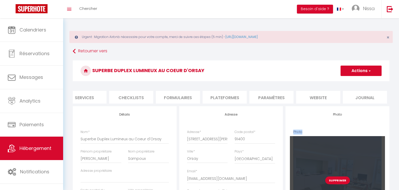
drag, startPoint x: 392, startPoint y: 108, endPoint x: 382, endPoint y: 153, distance: 45.8
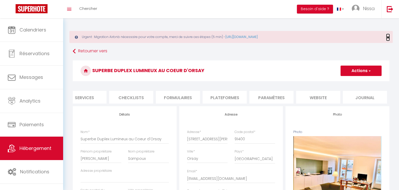
click at [390, 38] on span "×" at bounding box center [388, 37] width 3 height 7
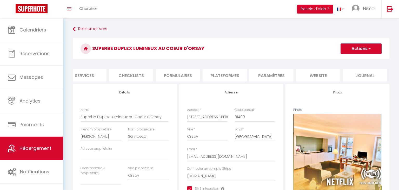
drag, startPoint x: 395, startPoint y: 43, endPoint x: 399, endPoint y: 97, distance: 54.5
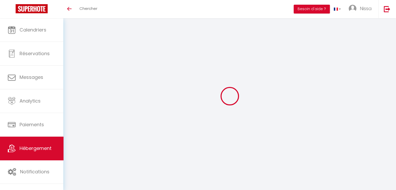
select select
checkbox input "true"
checkbox input "false"
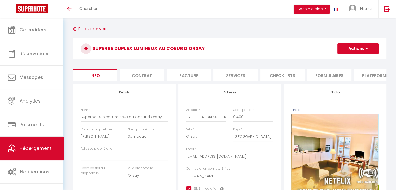
click at [375, 74] on li "Plateformes" at bounding box center [376, 75] width 44 height 13
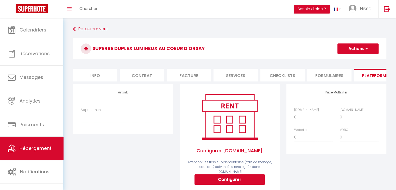
click at [150, 122] on select "Chalet *Proximité *Aeroport*Gare Massy*[GEOGRAPHIC_DATA]* - [EMAIL_ADDRESS][DOM…" at bounding box center [123, 117] width 84 height 10
click at [112, 110] on div "Airbnb Appartement Chalet *Proximité *Aeroport*Gare Massy*[GEOGRAPHIC_DATA]* - …" at bounding box center [123, 109] width 100 height 50
click at [107, 122] on select "Chalet *Proximité *Aeroport*Gare Massy*[GEOGRAPHIC_DATA]* - [EMAIL_ADDRESS][DOM…" at bounding box center [123, 117] width 84 height 10
select select "19075-1274645148460964422"
click at [122, 99] on div "Airbnb Appartement Chalet *Proximité *Aeroport*Gare Massy*[GEOGRAPHIC_DATA]* - …" at bounding box center [123, 109] width 100 height 50
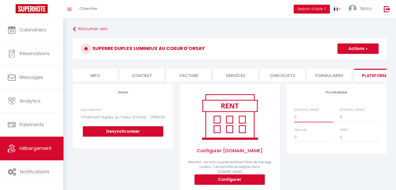
click at [306, 120] on select "0 + 1 % + 2 % + 3 % + 4 % + 5 % + 6 % + 7 % + 8 % + 9 %" at bounding box center [313, 117] width 39 height 10
select select "+ 22 %"
click at [294, 116] on select "0 + 1 % + 2 % + 3 % + 4 % + 5 % + 6 % + 7 % + 8 % + 9 %" at bounding box center [313, 117] width 39 height 10
click at [368, 50] on button "Actions" at bounding box center [357, 48] width 41 height 10
click at [359, 60] on link "Enregistrer" at bounding box center [357, 60] width 41 height 7
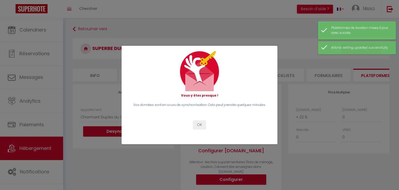
click at [395, 83] on html "🟢 Des questions ou besoin d'assistance pour la migration AirBnB? Connectez-vous…" at bounding box center [199, 95] width 399 height 190
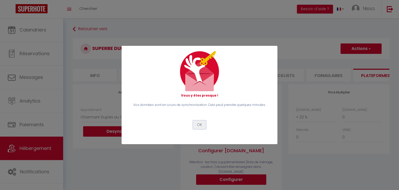
click at [202, 124] on button "OK" at bounding box center [199, 124] width 13 height 9
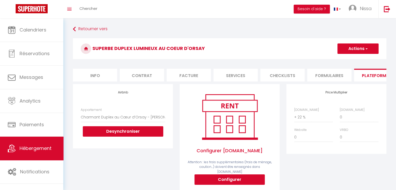
click at [247, 73] on li "Services" at bounding box center [235, 75] width 44 height 13
select select
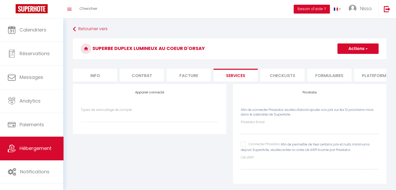
click at [276, 77] on li "Checklists" at bounding box center [282, 75] width 44 height 13
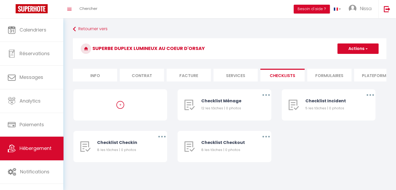
click at [327, 77] on li "Formulaires" at bounding box center [329, 75] width 44 height 13
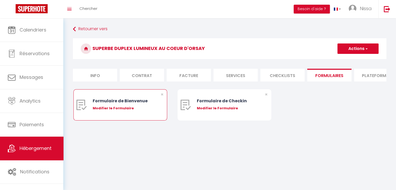
click at [123, 111] on div "Modifier le Formulaire" at bounding box center [124, 108] width 63 height 5
type input "Formulaire de Bienvenue"
type input "Afin de préparer au mieux votre arrivée et recevoir votre Guide de Bienvenue, j…"
select select "[object Object]"
radio input "true"
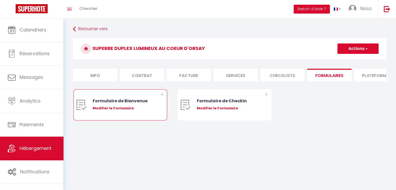
type input "[URL][DOMAIN_NAME]"
select select
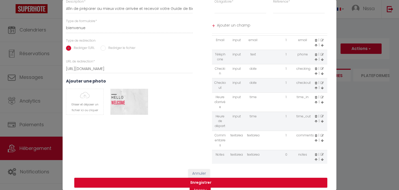
scroll to position [56, 0]
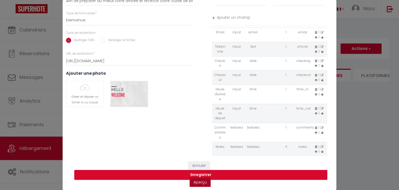
click at [192, 179] on link "Aperçu" at bounding box center [200, 181] width 21 height 9
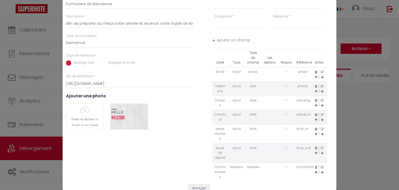
scroll to position [0, 0]
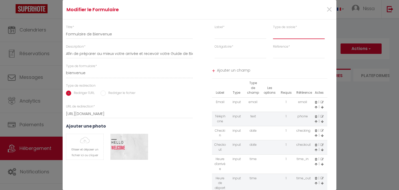
click at [303, 37] on select "input select textarea" at bounding box center [299, 34] width 52 height 9
click at [254, 36] on input "text" at bounding box center [241, 34] width 52 height 9
click at [254, 49] on select "Requis Optionnel" at bounding box center [241, 53] width 52 height 9
click at [327, 9] on span "×" at bounding box center [329, 10] width 7 height 16
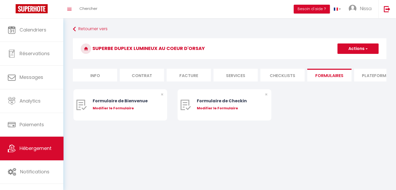
click at [281, 74] on li "Checklists" at bounding box center [282, 75] width 44 height 13
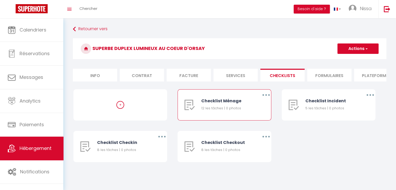
click at [266, 98] on button "button" at bounding box center [265, 95] width 15 height 8
click at [243, 109] on link "Editer" at bounding box center [252, 106] width 38 height 9
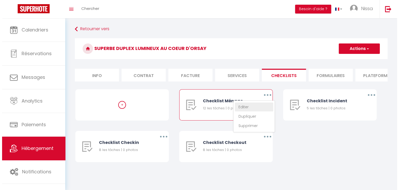
type input "Checklist Ménage"
type input "Procédure à suivre à la fin du ménage"
select select
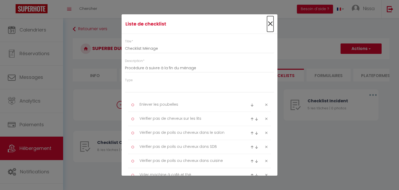
click at [267, 25] on span "×" at bounding box center [270, 24] width 7 height 16
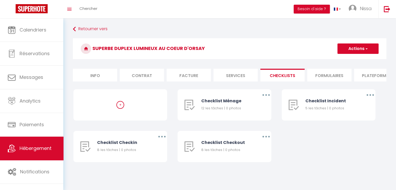
click at [232, 70] on li "Services" at bounding box center [235, 75] width 44 height 13
select select
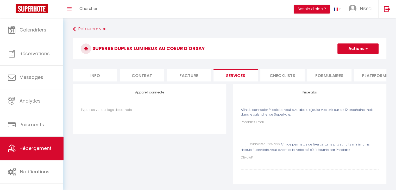
click at [190, 78] on li "Facture" at bounding box center [188, 75] width 44 height 13
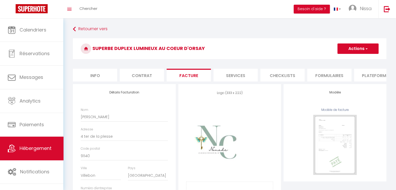
click at [128, 77] on li "Contrat" at bounding box center [142, 75] width 44 height 13
select select
checkbox input "true"
checkbox input "false"
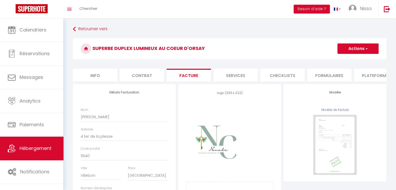
checkbox input "false"
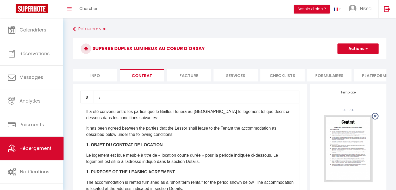
click at [98, 74] on li "Info" at bounding box center [95, 75] width 44 height 13
select select
checkbox input "true"
checkbox input "false"
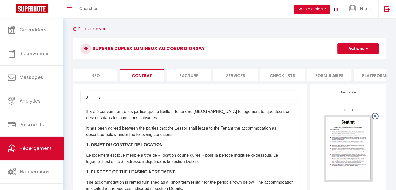
checkbox input "false"
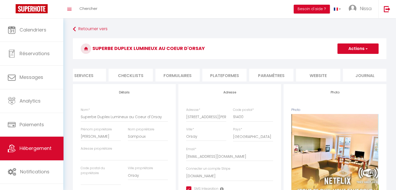
scroll to position [0, 150]
click at [281, 77] on li "Paramètres" at bounding box center [273, 75] width 44 height 13
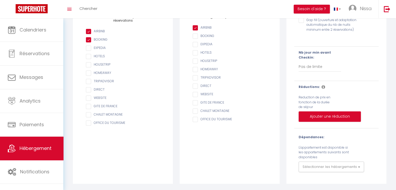
scroll to position [83, 0]
click at [337, 118] on button "Ajouter une réduction" at bounding box center [329, 116] width 62 height 10
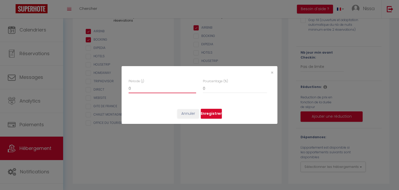
click at [168, 90] on input "0" at bounding box center [163, 88] width 68 height 9
type input "03"
checkbox input "false"
type input "0"
checkbox input "false"
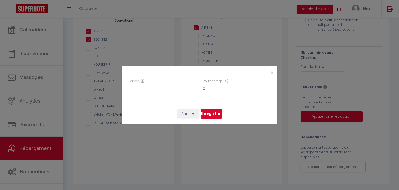
checkbox input "false"
type input "3"
checkbox input "false"
type input "30"
checkbox input "false"
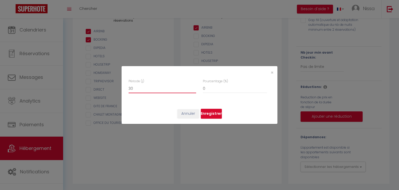
type input "30"
click at [214, 87] on input "0" at bounding box center [235, 88] width 64 height 9
checkbox input "false"
type input "5"
checkbox input "false"
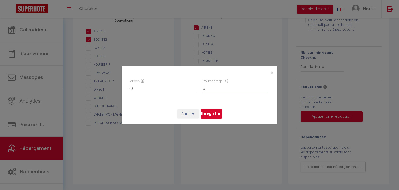
type input "50"
checkbox input "false"
type input "5"
checkbox input "false"
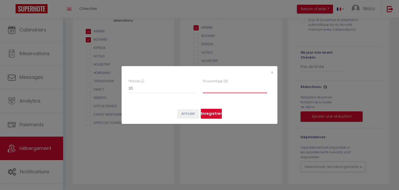
type input "4"
checkbox input "false"
type input "40"
checkbox input "false"
type input "40"
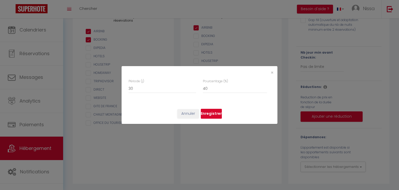
click at [208, 111] on button "Enregistrer" at bounding box center [211, 114] width 21 height 10
checkbox input "false"
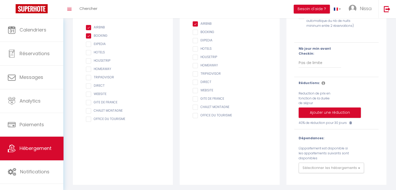
scroll to position [88, 0]
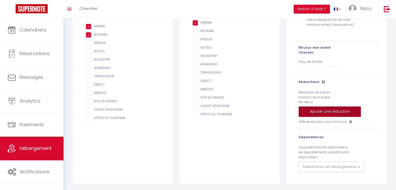
click at [341, 111] on button "Ajouter une réduction" at bounding box center [329, 111] width 62 height 10
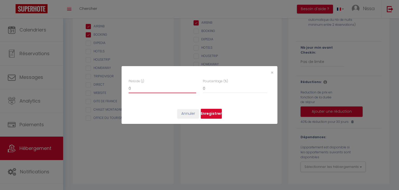
click at [193, 91] on input "0" at bounding box center [163, 88] width 68 height 9
type input "01"
checkbox input "false"
type input "015"
checkbox input "false"
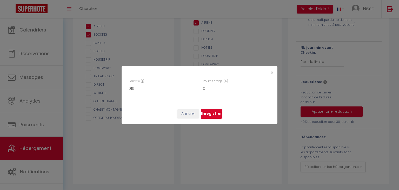
type input "01"
checkbox input "false"
type input "0"
checkbox input "false"
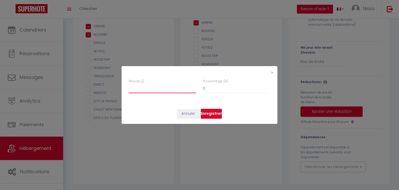
type input "1"
checkbox input "false"
type input "15"
checkbox input "false"
type input "15"
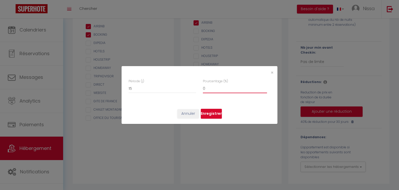
click at [219, 90] on input "0" at bounding box center [235, 88] width 64 height 9
checkbox input "false"
type input "3"
checkbox input "false"
type input "30"
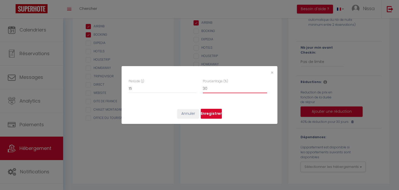
checkbox input "false"
type input "30"
click at [208, 114] on button "Enregistrer" at bounding box center [211, 114] width 21 height 10
checkbox input "false"
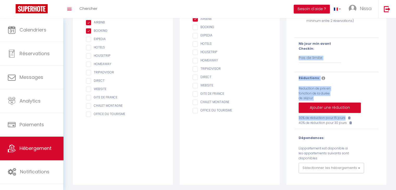
drag, startPoint x: 395, startPoint y: 106, endPoint x: 396, endPoint y: 49, distance: 57.7
click at [395, 49] on html "🟢 Des questions ou besoin d'assistance pour la migration AirBnB? Connectez-vous…" at bounding box center [198, 7] width 396 height 190
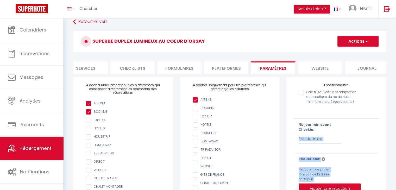
scroll to position [7, 0]
click at [360, 40] on button "Actions" at bounding box center [357, 41] width 41 height 10
click at [353, 53] on input "Enregistrer" at bounding box center [351, 52] width 19 height 5
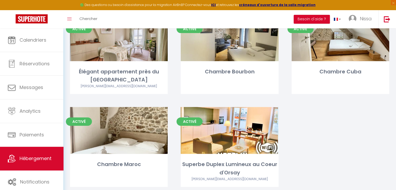
scroll to position [169, 0]
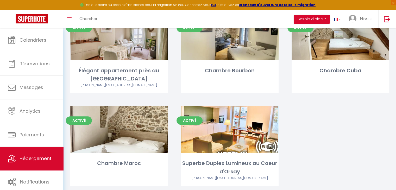
click at [182, 186] on div "Activé Editer Superbe Duplex Lumineux au Coeur d'Orsay [PERSON_NAME][EMAIL_ADDR…" at bounding box center [229, 152] width 111 height 93
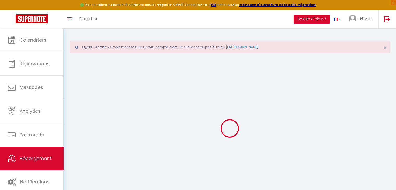
select select
checkbox input "true"
checkbox input "false"
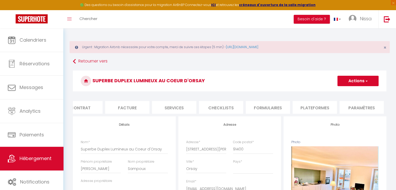
scroll to position [0, 65]
click at [300, 106] on li "Plateformes" at bounding box center [311, 107] width 44 height 13
select select
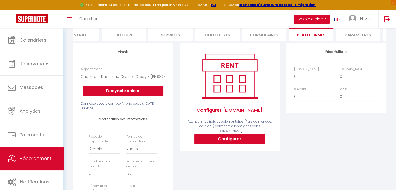
scroll to position [72, 0]
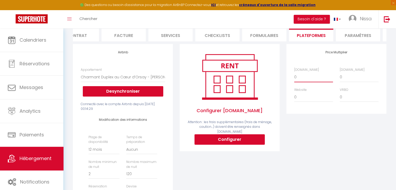
click at [303, 80] on select "0 + 1 % + 2 % + 3 % + 4 % + 5 % + 6 % + 7 % + 8 % + 9 %" at bounding box center [313, 77] width 39 height 10
select select "+ 22 %"
click at [294, 76] on select "0 + 1 % + 2 % + 3 % + 4 % + 5 % + 6 % + 7 % + 8 % + 9 %" at bounding box center [313, 77] width 39 height 10
select select
click at [358, 15] on link "Nissa" at bounding box center [361, 19] width 34 height 18
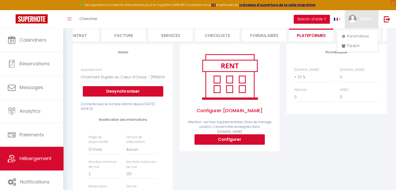
click at [329, 128] on div "Price Multiplier [DOMAIN_NAME] 0 + 1 % + 2 % + 3 % + 4 % + 5 % + 6 % + 7 %" at bounding box center [336, 157] width 107 height 226
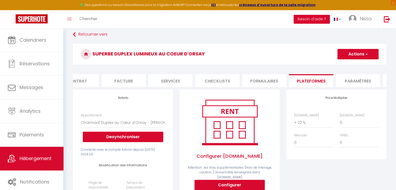
scroll to position [25, 0]
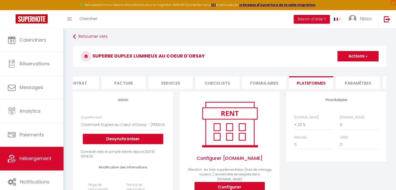
click at [369, 52] on button "Actions" at bounding box center [357, 56] width 41 height 10
click at [361, 68] on link "Enregistrer" at bounding box center [357, 67] width 41 height 7
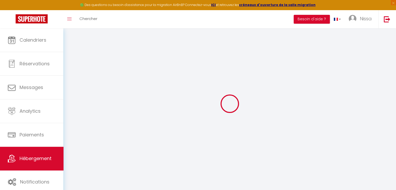
select select "365"
select select "EUR"
select select
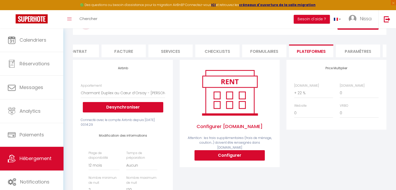
scroll to position [50, 0]
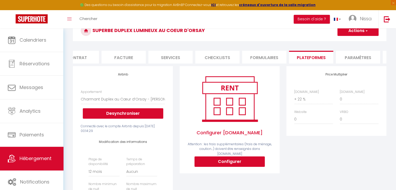
click at [369, 57] on li "Paramètres" at bounding box center [357, 57] width 44 height 13
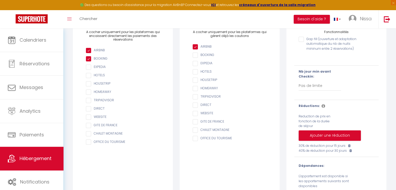
scroll to position [30, 0]
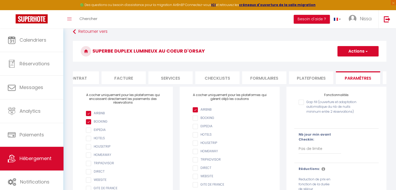
click at [302, 105] on input "Gap fill (ouverture et adaptation automatique du nb de nuits mininum entre 2 ré…" at bounding box center [328, 102] width 61 height 5
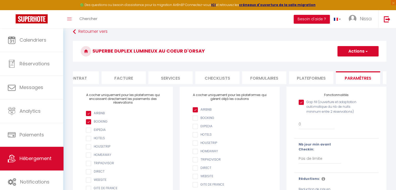
click at [300, 105] on input "Gap fill (ouverture et adaptation automatique du nb de nuits mininum entre 2 ré…" at bounding box center [328, 102] width 61 height 5
checkbox input "false"
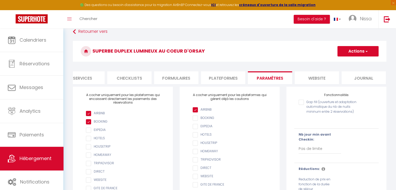
scroll to position [0, 155]
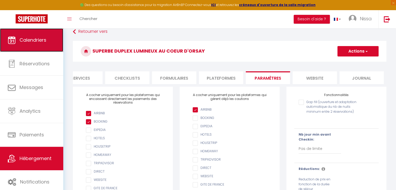
click at [53, 42] on link "Calendriers" at bounding box center [31, 39] width 63 height 23
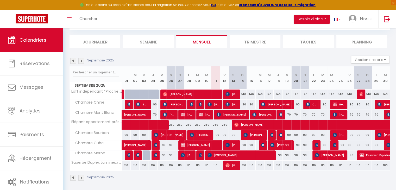
scroll to position [53, 0]
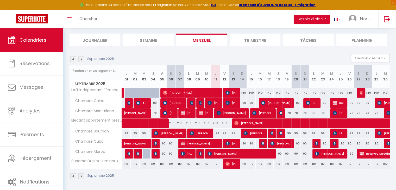
click at [244, 164] on div "110" at bounding box center [242, 164] width 9 height 10
type input "110"
type input "Dim 14 Septembre 2025"
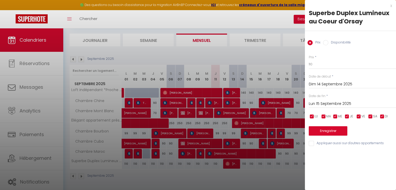
click at [356, 100] on div "Lun 15 Septembre 2025 < [DATE] > Dim Lun Mar Mer Jeu Ven Sam 1 2 3 4 5 6 7 8 9 …" at bounding box center [351, 103] width 87 height 9
click at [349, 105] on input "Lun 15 Septembre 2025" at bounding box center [351, 103] width 87 height 7
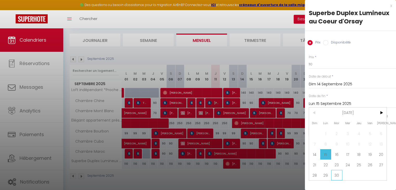
click at [333, 171] on span "30" at bounding box center [336, 175] width 11 height 10
type input "[DATE] Septembre 2025"
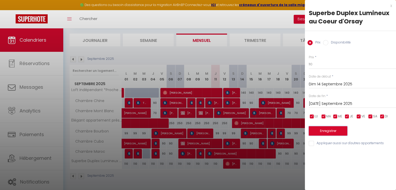
click at [328, 131] on button "Enregistrer" at bounding box center [327, 130] width 38 height 9
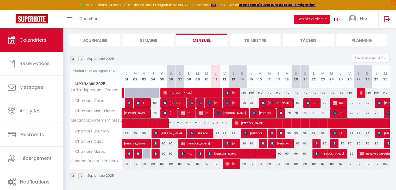
click at [245, 163] on div "110" at bounding box center [242, 164] width 9 height 10
type input "110"
type input "Dim 14 Septembre 2025"
type input "Lun 15 Septembre 2025"
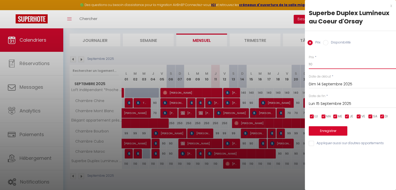
click at [324, 67] on input "110" at bounding box center [351, 64] width 87 height 9
type input "100"
click at [355, 101] on input "Lun 15 Septembre 2025" at bounding box center [351, 103] width 87 height 7
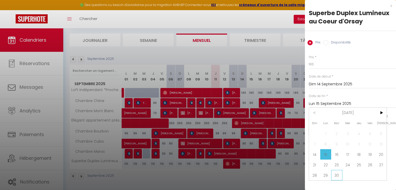
click at [337, 175] on span "30" at bounding box center [336, 175] width 11 height 10
type input "[DATE] Septembre 2025"
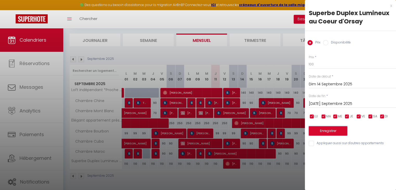
click at [334, 133] on button "Enregistrer" at bounding box center [327, 130] width 38 height 9
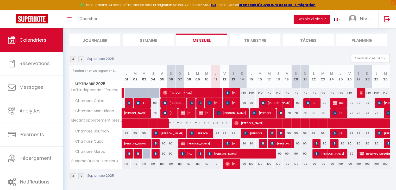
click at [384, 164] on div "180" at bounding box center [384, 164] width 9 height 10
type input "180"
type input "[DATE] Septembre 2025"
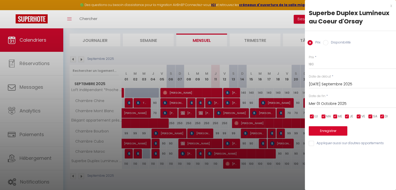
click at [366, 101] on input "Mer 01 Octobre 2025" at bounding box center [351, 103] width 87 height 7
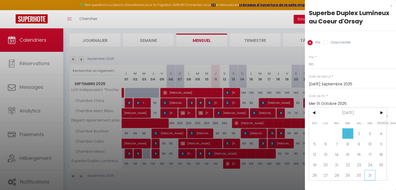
click at [370, 173] on span "31" at bounding box center [369, 175] width 11 height 10
type input "Ven 31 Octobre 2025"
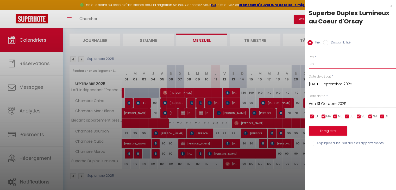
click at [352, 61] on input "180" at bounding box center [351, 64] width 87 height 9
type input "110"
click at [322, 128] on button "Enregistrer" at bounding box center [327, 130] width 38 height 9
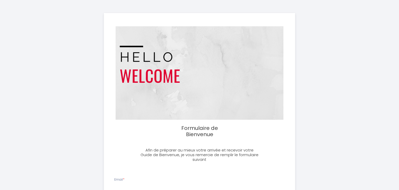
select select
